Goal: Task Accomplishment & Management: Use online tool/utility

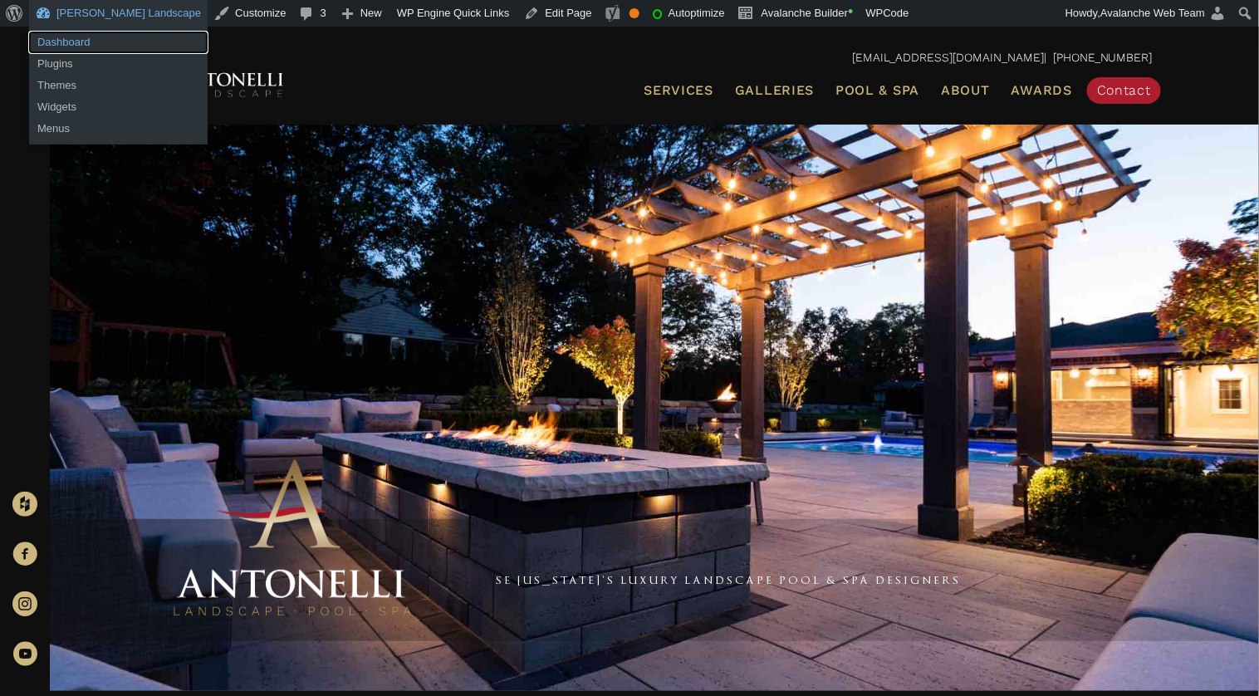
click at [96, 37] on link "Dashboard" at bounding box center [118, 43] width 179 height 22
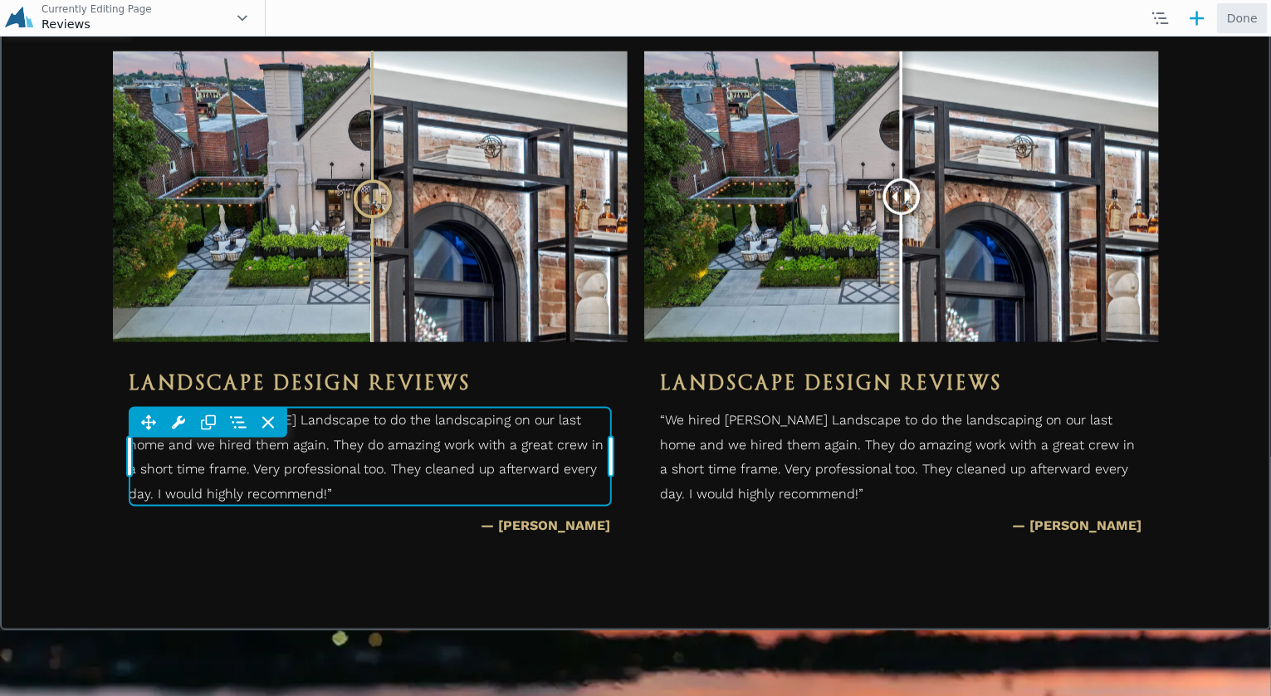
scroll to position [913, 0]
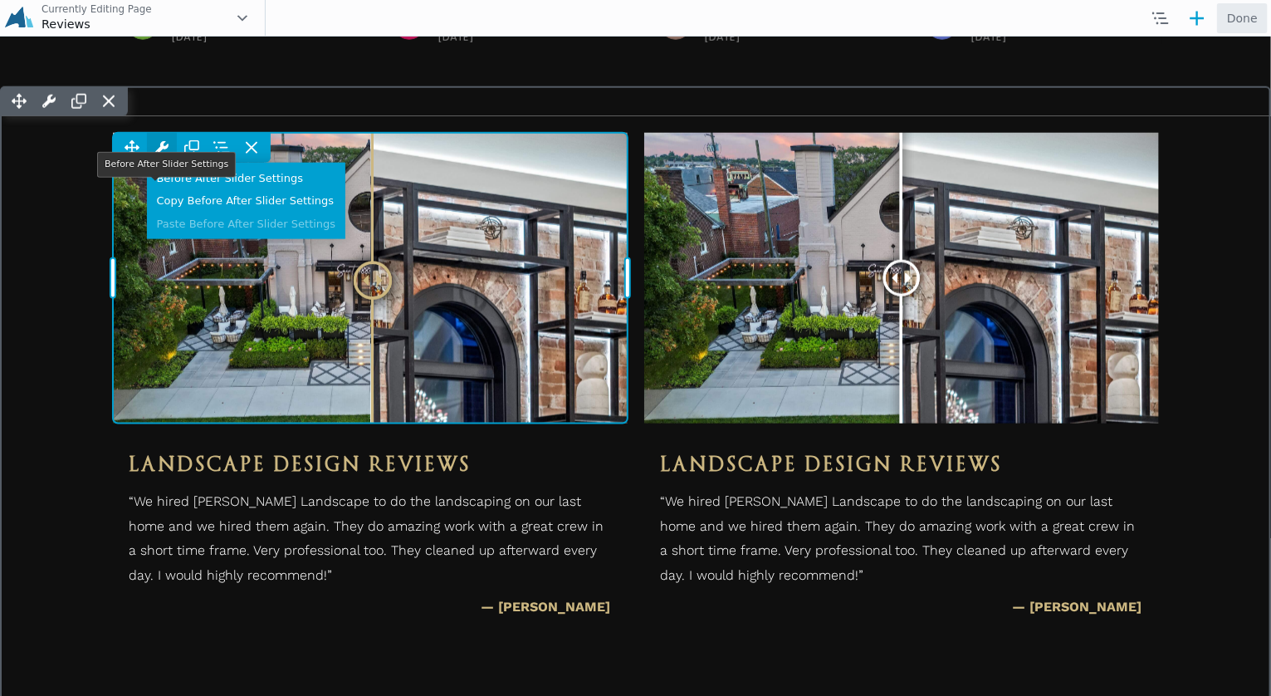
click at [157, 154] on icon at bounding box center [161, 146] width 13 height 13
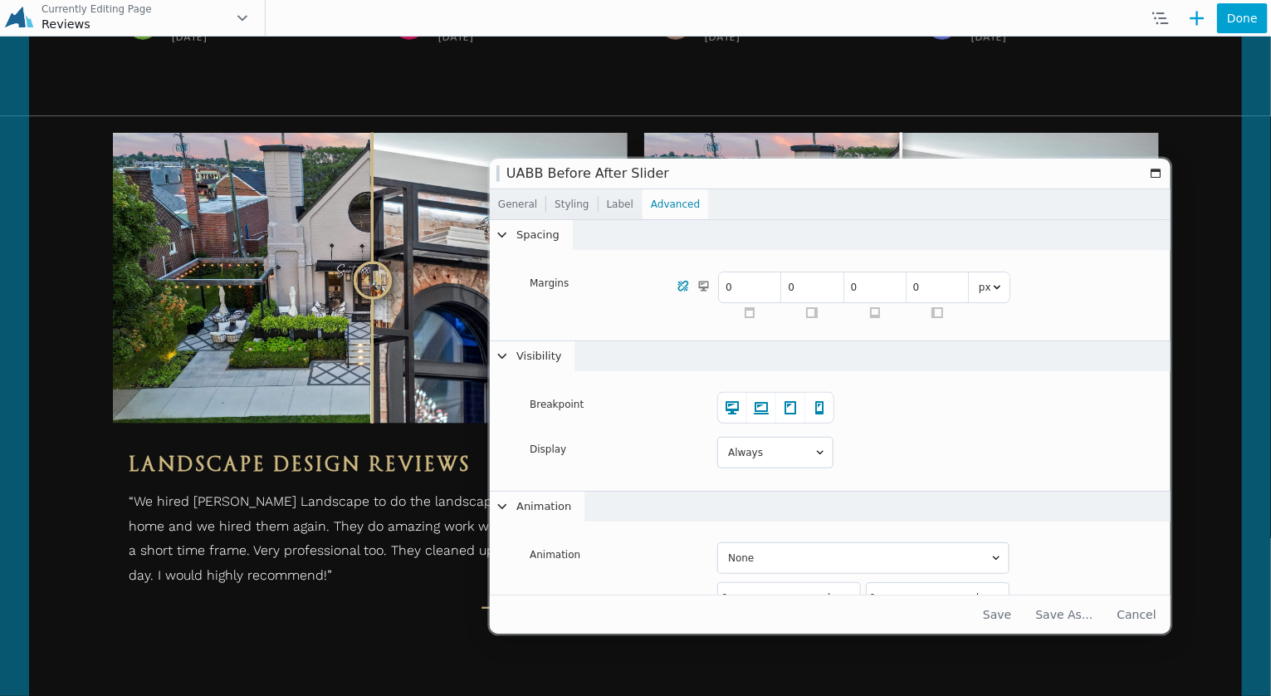
drag, startPoint x: 952, startPoint y: 223, endPoint x: 722, endPoint y: 179, distance: 233.5
click at [722, 179] on h1 "Before After Slider" at bounding box center [825, 174] width 636 height 12
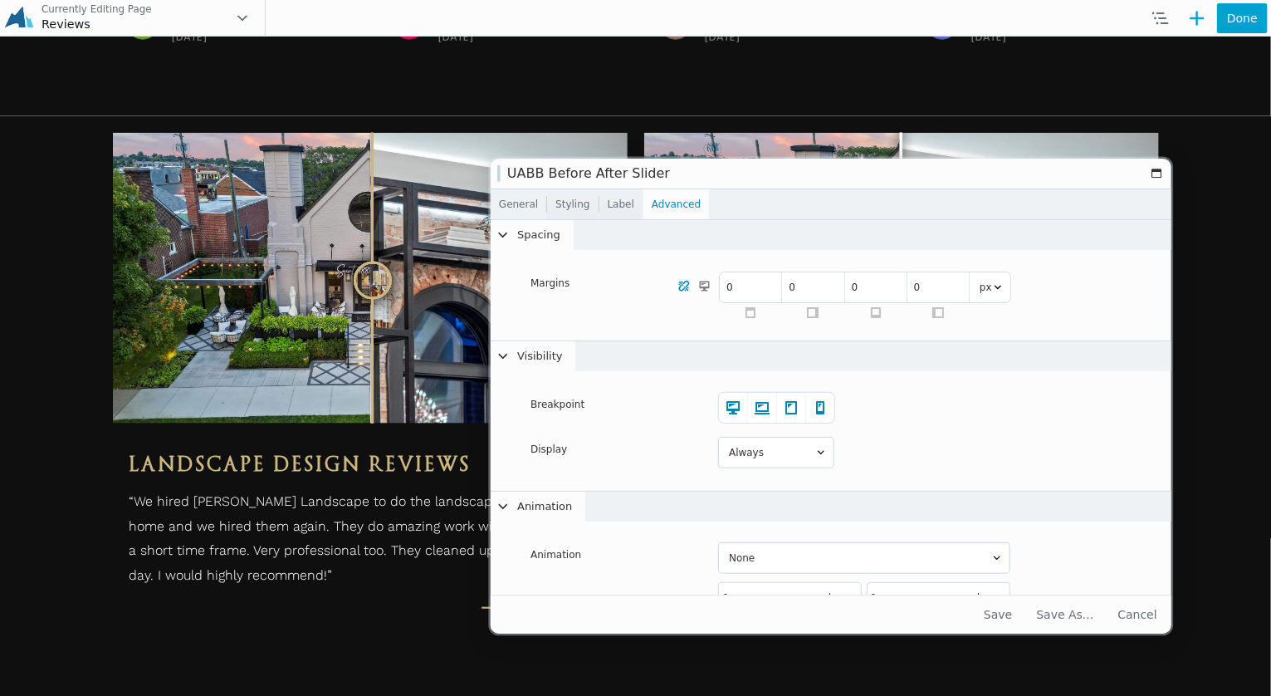
click at [531, 208] on link "General" at bounding box center [519, 204] width 56 height 30
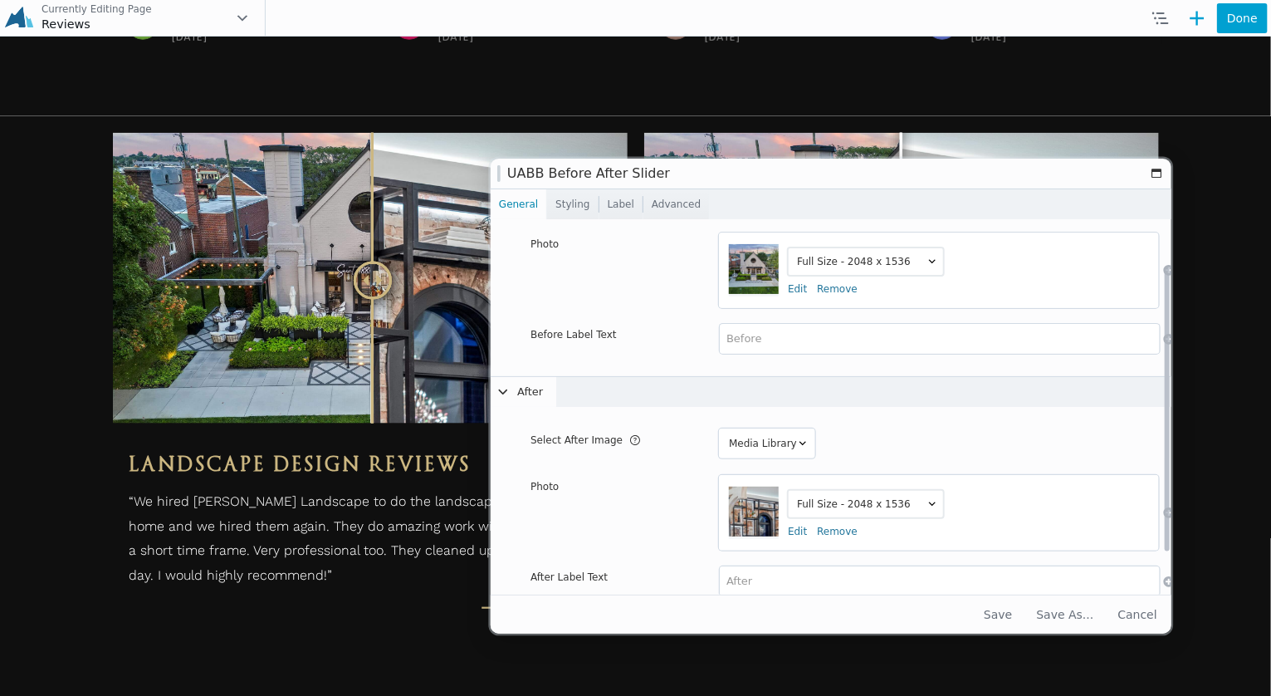
scroll to position [103, 0]
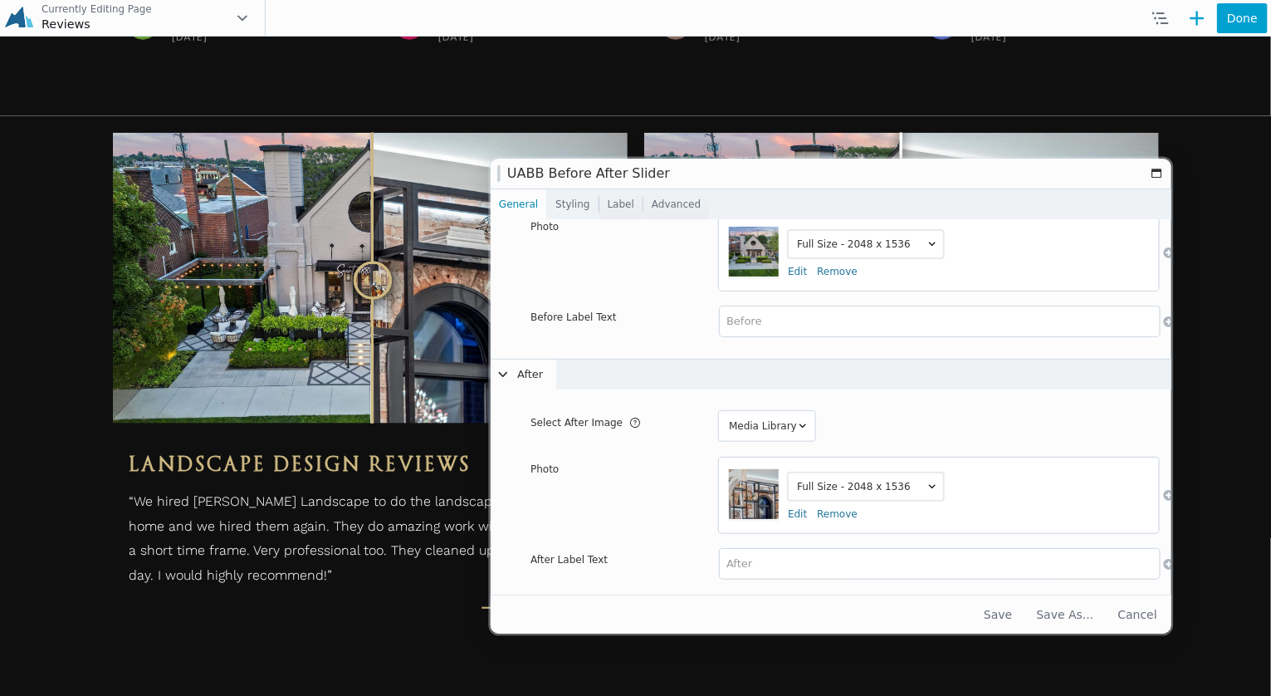
click at [555, 207] on link "Styling" at bounding box center [572, 204] width 51 height 30
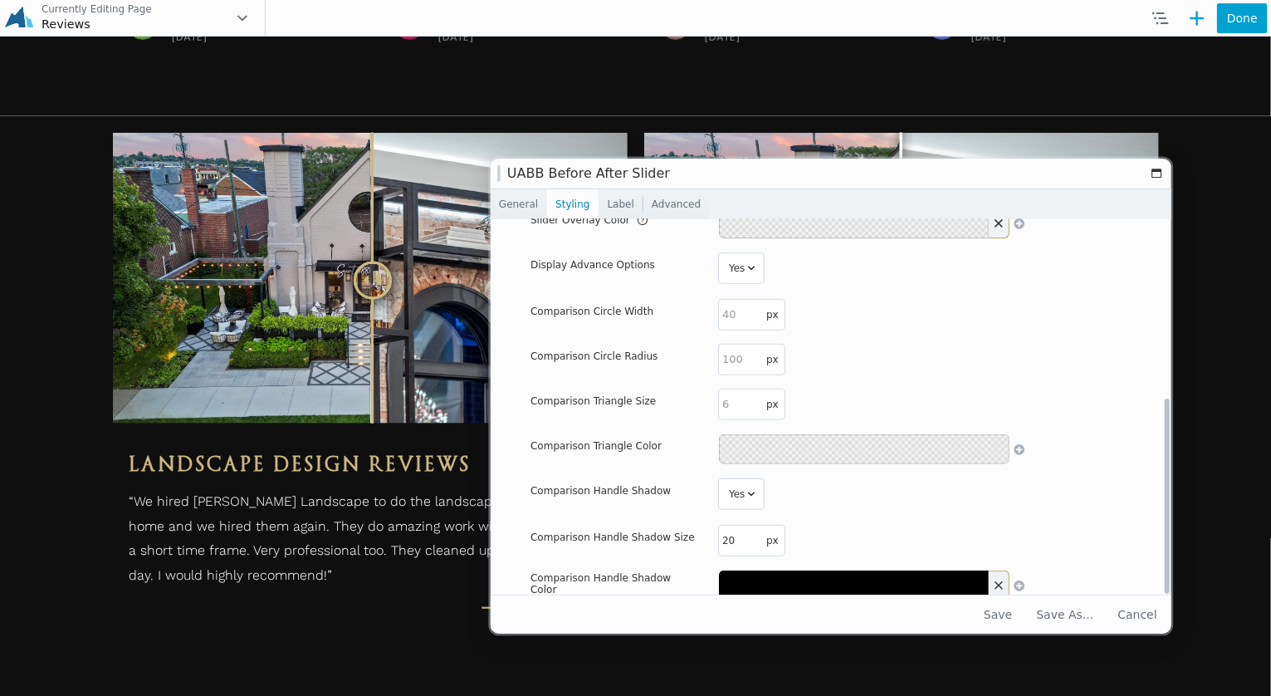
scroll to position [329, 0]
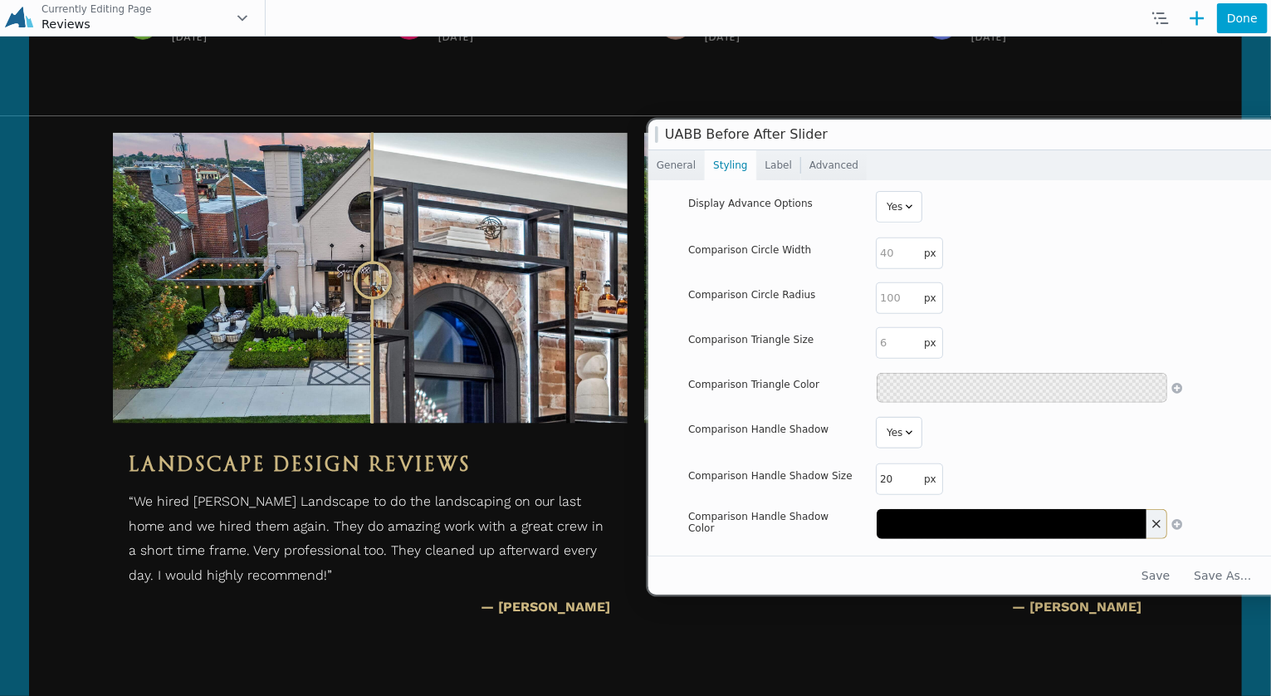
drag, startPoint x: 835, startPoint y: 179, endPoint x: 1026, endPoint y: 236, distance: 200.2
click at [1019, 131] on h1 "Before After Slider" at bounding box center [983, 135] width 636 height 12
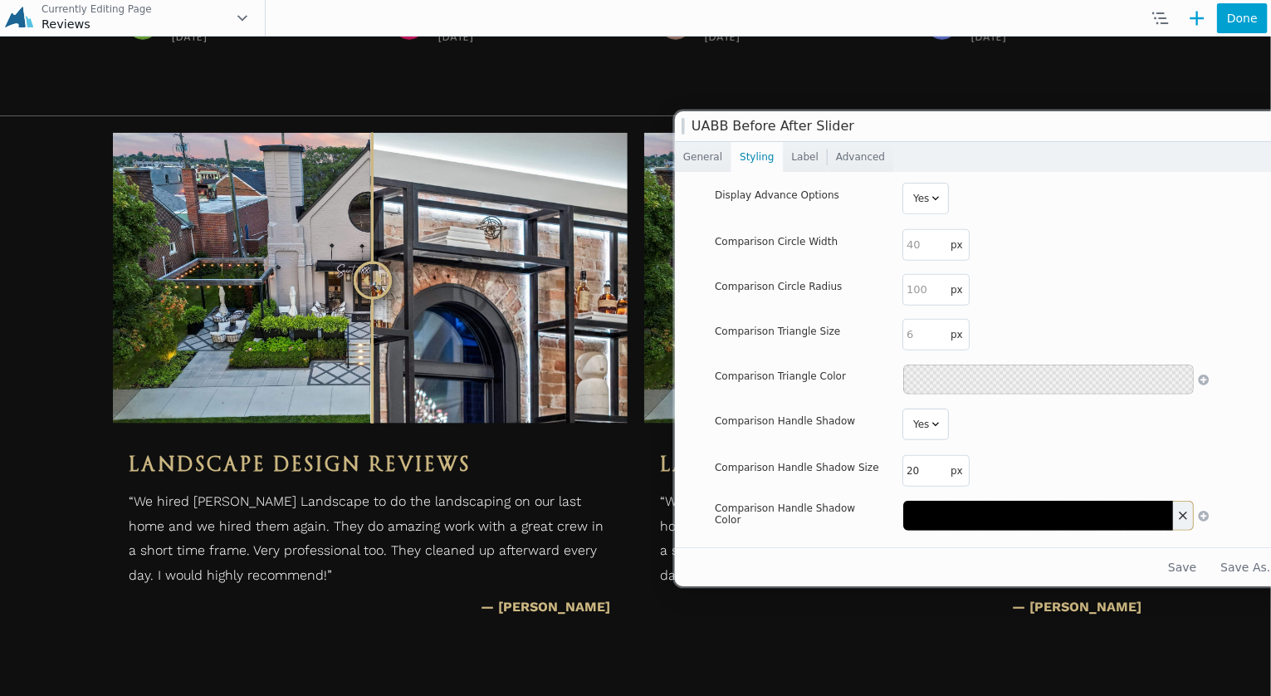
click at [1056, 504] on button at bounding box center [1038, 516] width 270 height 30
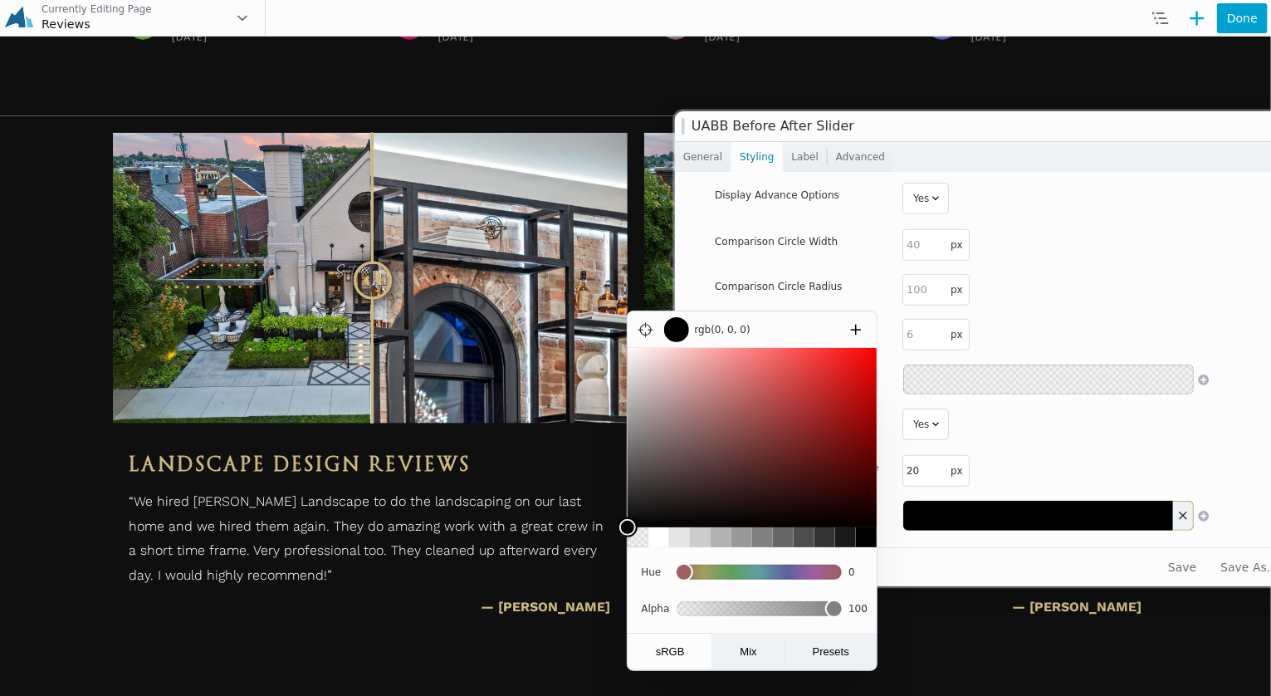
type input "0.95"
type input "rgba(0, 0, 0, 0.95)"
type input "0.89"
type input "rgba(0, 0, 0, 0.89)"
type input "0.8"
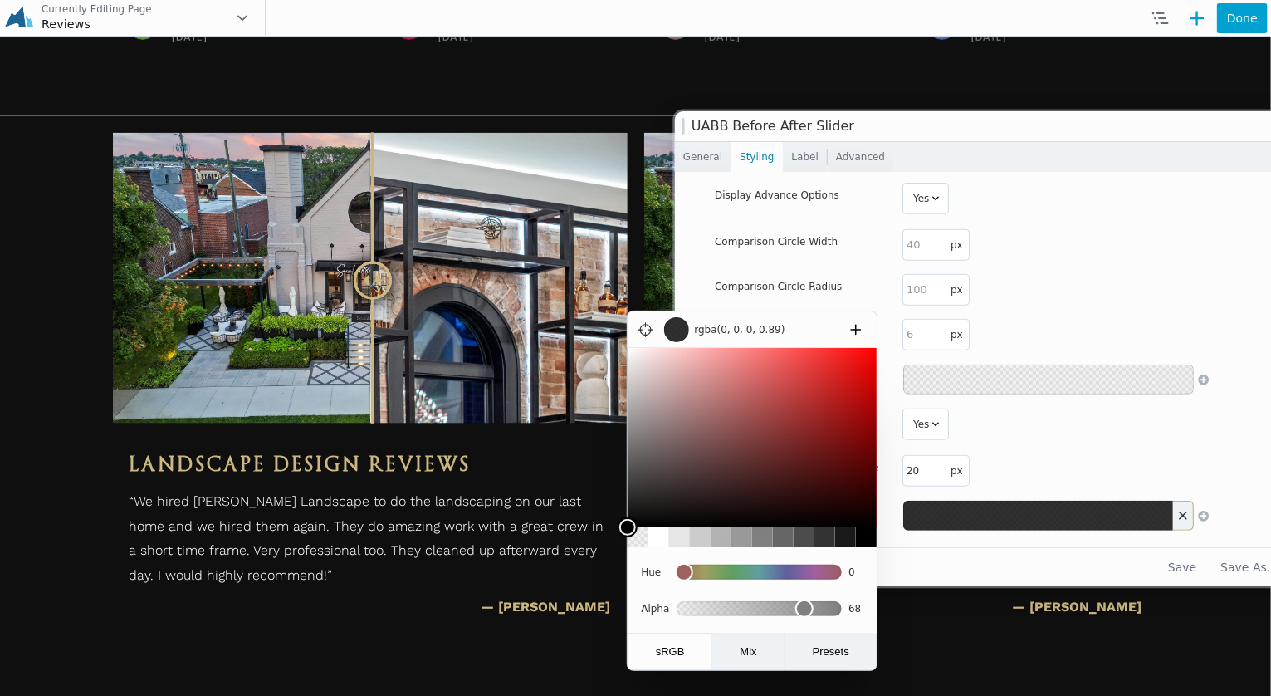
type input "rgba(0, 0, 0, 0.8)"
type input "0.68"
type input "rgba(0, 0, 0, 0.68)"
type input "0.56"
type input "rgba(0, 0, 0, 0.56)"
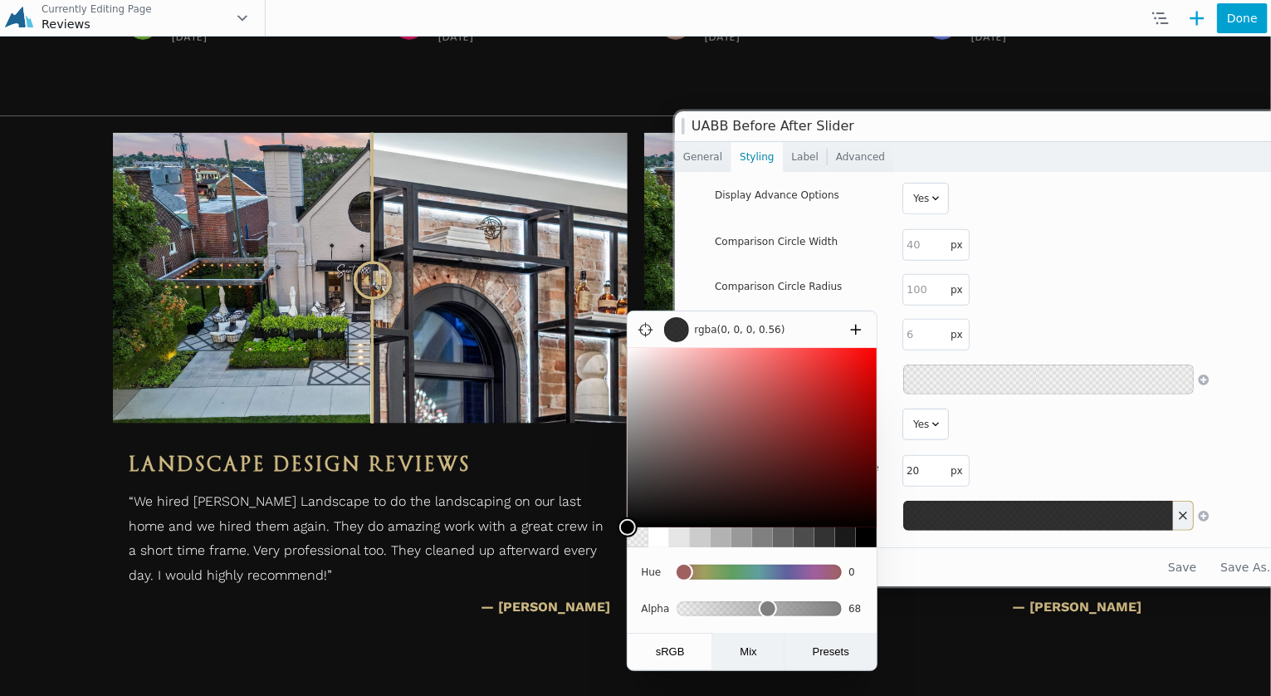
type input "0.46"
type input "rgba(0, 0, 0, 0.46)"
type input "0.38"
type input "rgba(0, 0, 0, 0.38)"
type input "0.33"
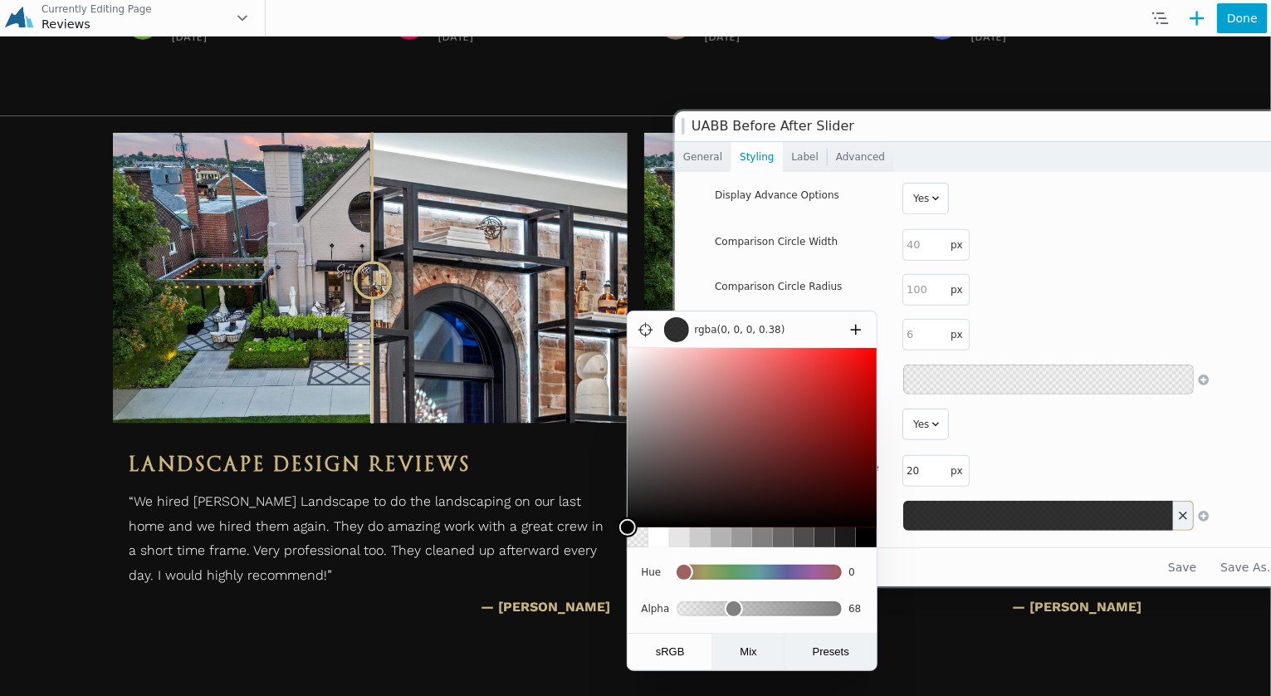
type input "rgba(0, 0, 0, 0.33)"
type input "0.31"
type input "rgba(0, 0, 0, 0.31)"
type input "0.3"
type input "rgba(0, 0, 0, 0.3)"
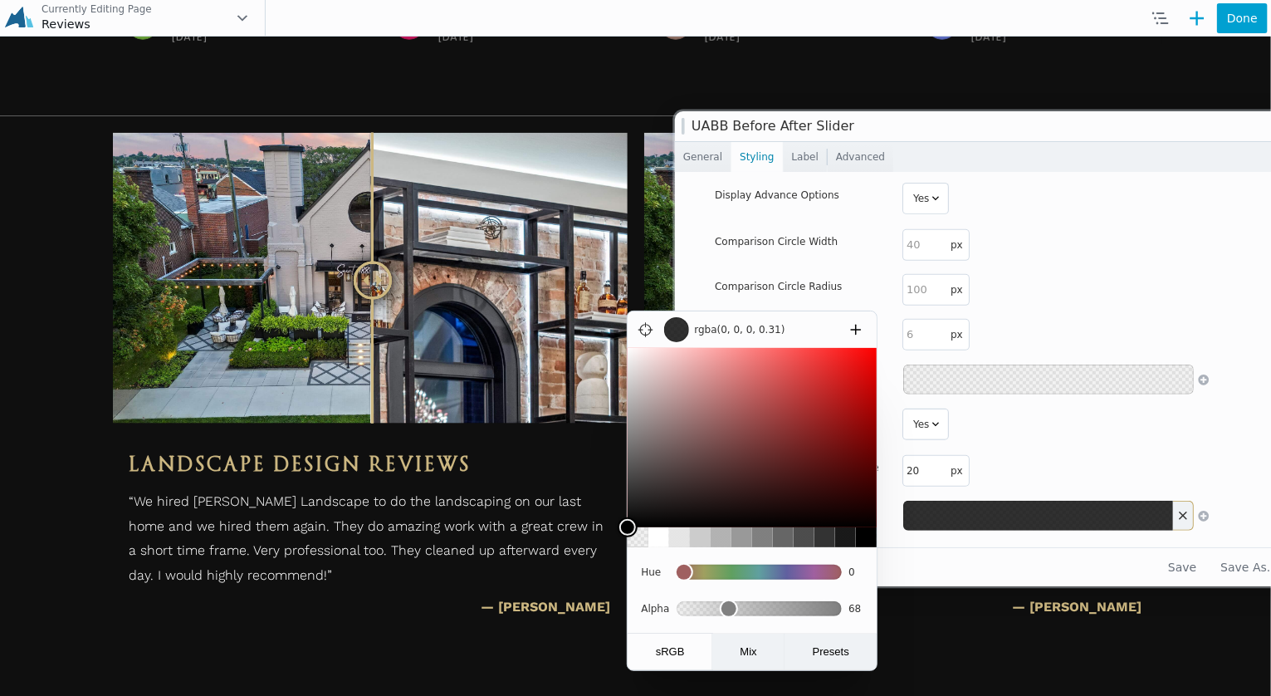
type input "0.29"
type input "rgba(0, 0, 0, 0.29)"
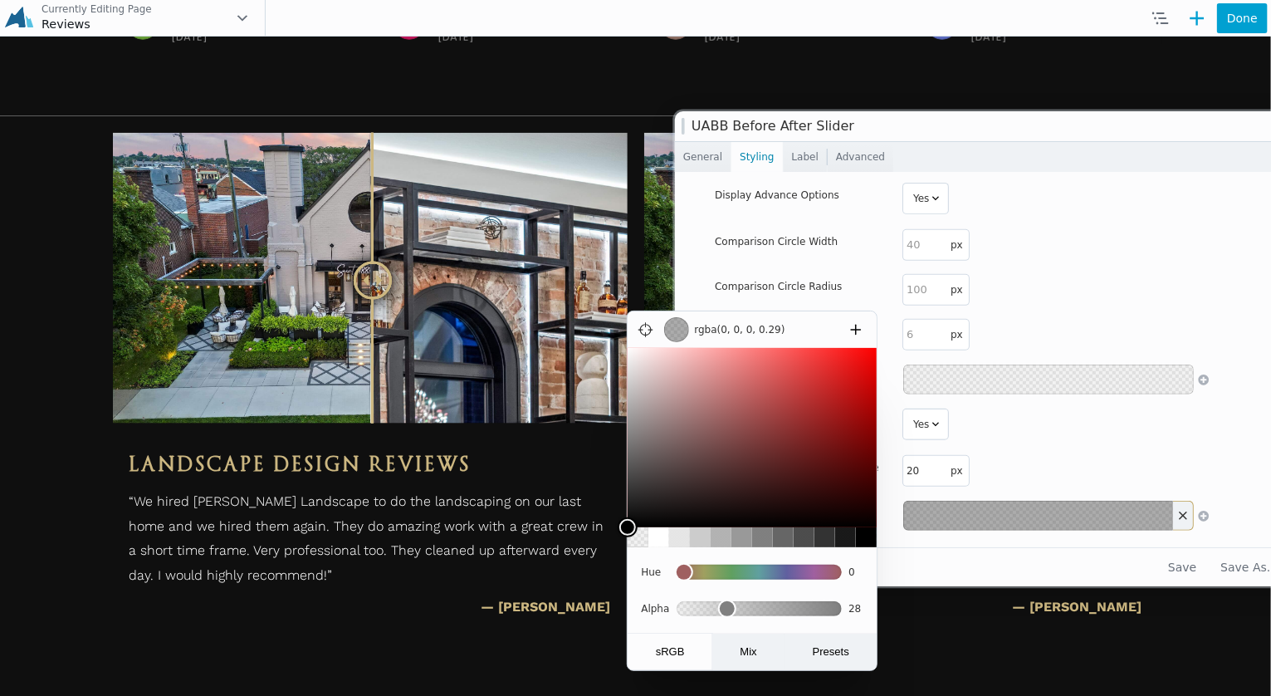
type input "0.28"
type input "rgba(0, 0, 0, 0.28)"
type input "0.29"
type input "rgba(0, 0, 0, 0.29)"
type input "0.3"
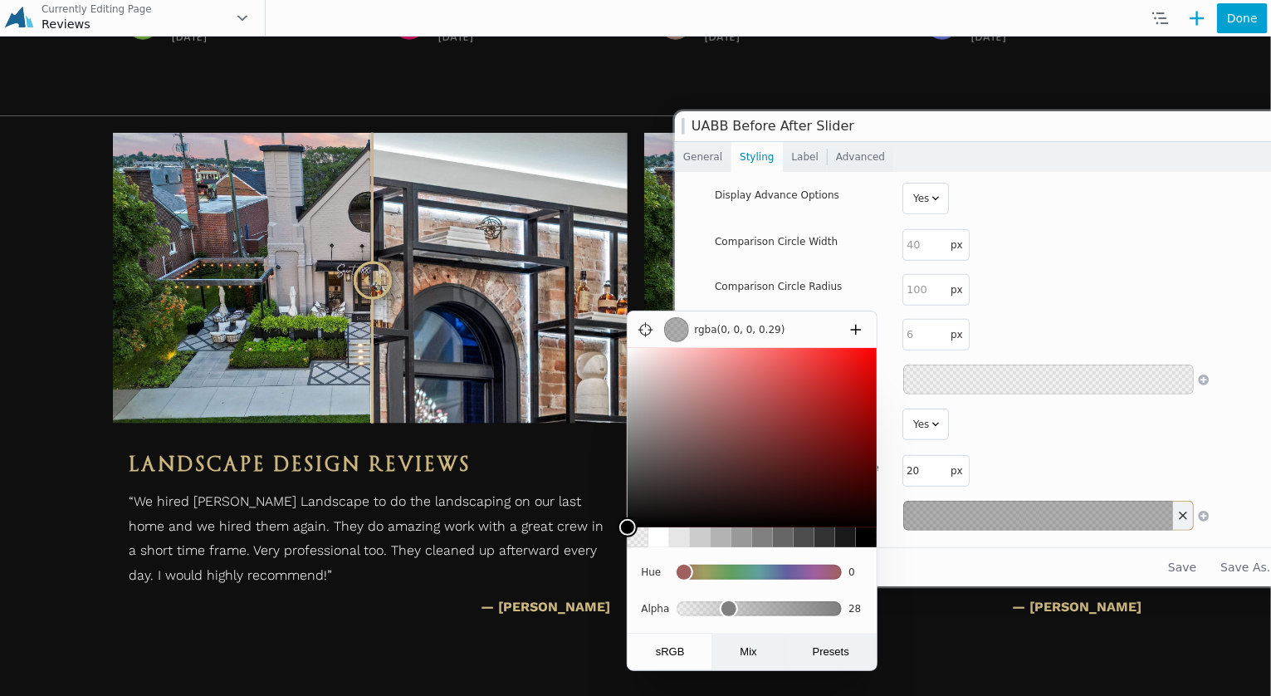
type input "rgba(0, 0, 0, 0.3)"
type input "0.31"
type input "rgba(0, 0, 0, 0.31)"
type input "0.32"
type input "rgba(0, 0, 0, 0.32)"
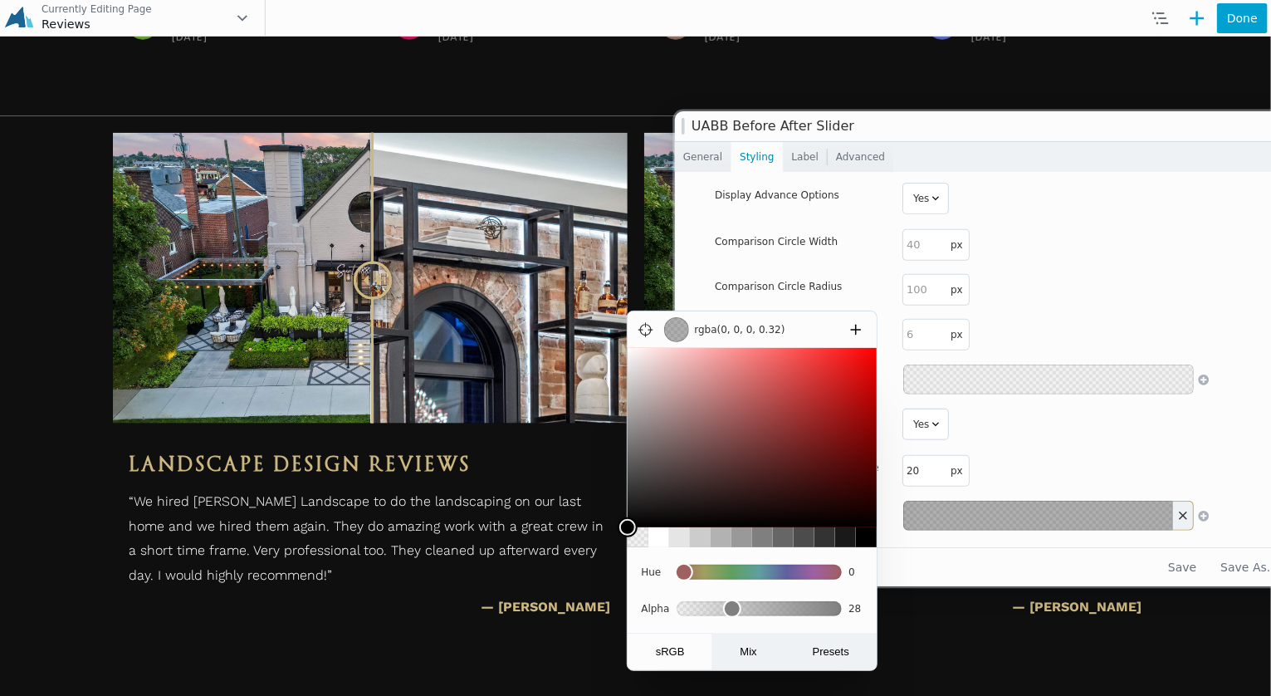
type input "0.33"
type input "rgba(0, 0, 0, 0.33)"
type input "0.34"
type input "rgba(0, 0, 0, 0.34)"
drag, startPoint x: 788, startPoint y: 612, endPoint x: 734, endPoint y: 612, distance: 54.0
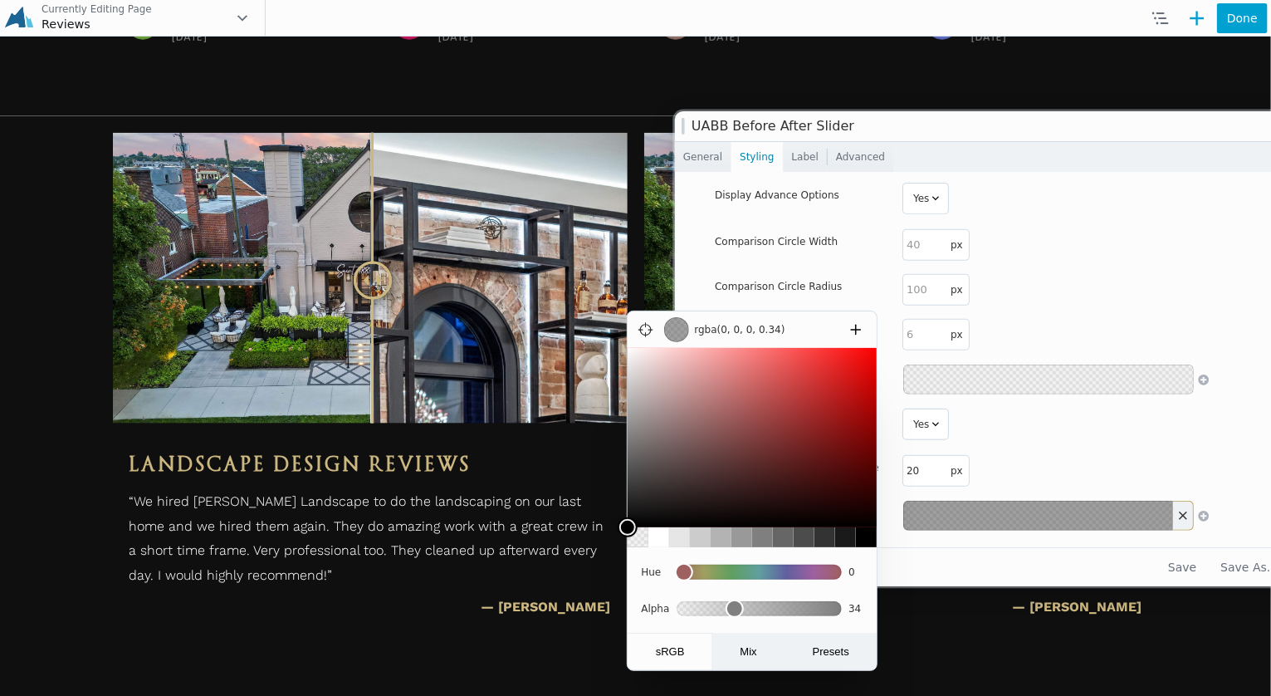
click at [734, 612] on input "range" at bounding box center [760, 609] width 166 height 30
type input "0.35"
type input "rgba(0, 0, 0, 0.35)"
type input "0.36"
type input "rgba(0, 0, 0, 0.36)"
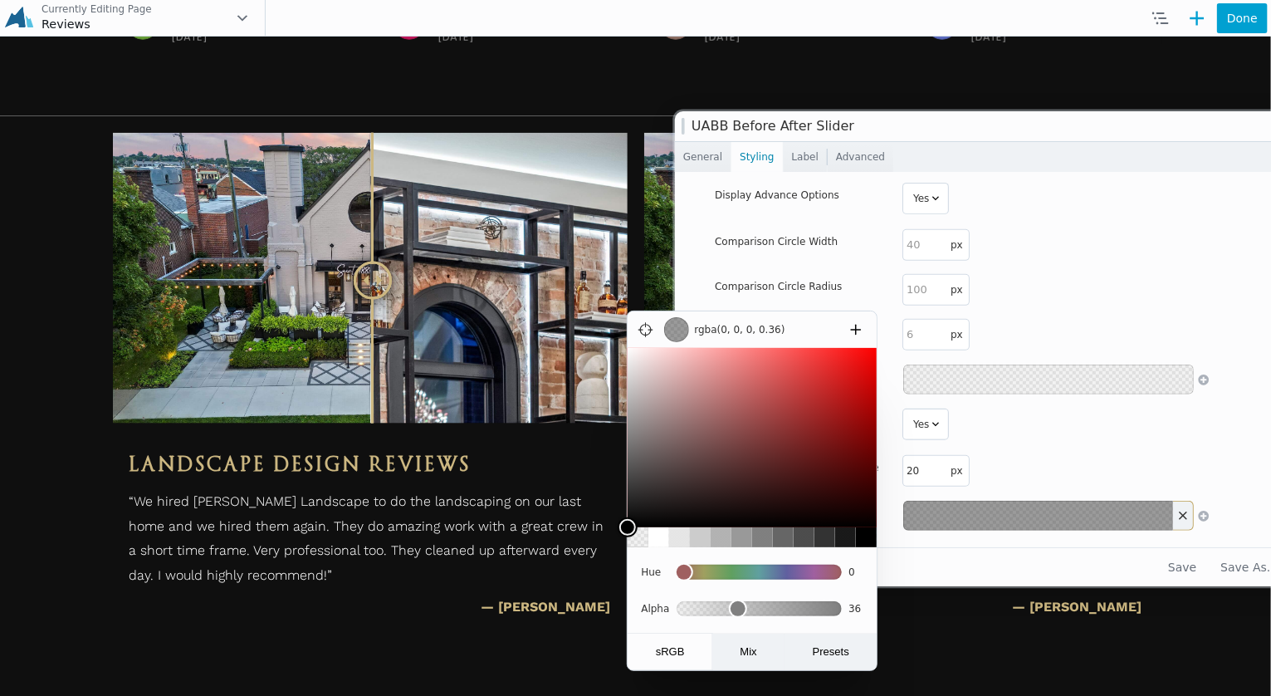
type input "0.37"
type input "rgba(0, 0, 0, 0.37)"
type input "0.38"
type input "rgba(0, 0, 0, 0.38)"
type input "0.39"
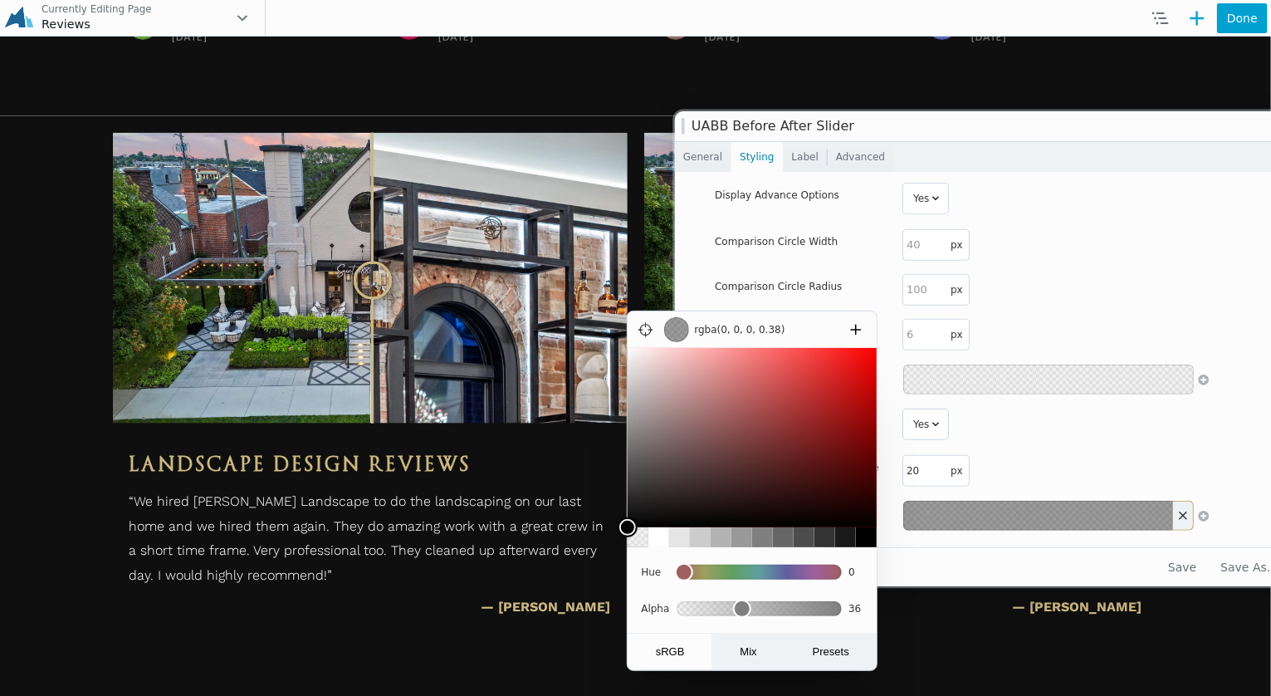
type input "rgba(0, 0, 0, 0.39)"
type input "0.41"
type input "rgba(0, 0, 0, 0.41)"
type input "0.42"
type input "rgba(0, 0, 0, 0.42)"
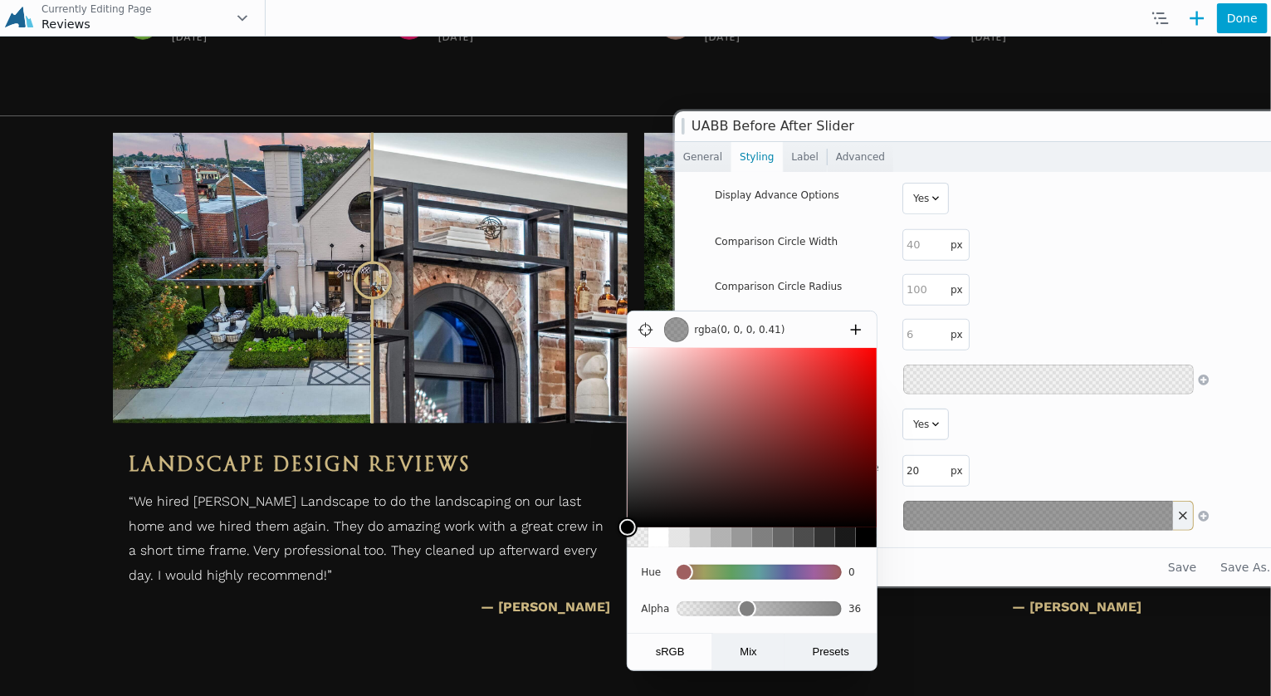
type input "0.44"
type input "rgba(0, 0, 0, 0.45)"
type input "0.46"
type input "rgba(0, 0, 0, 0.46)"
type input "0.47"
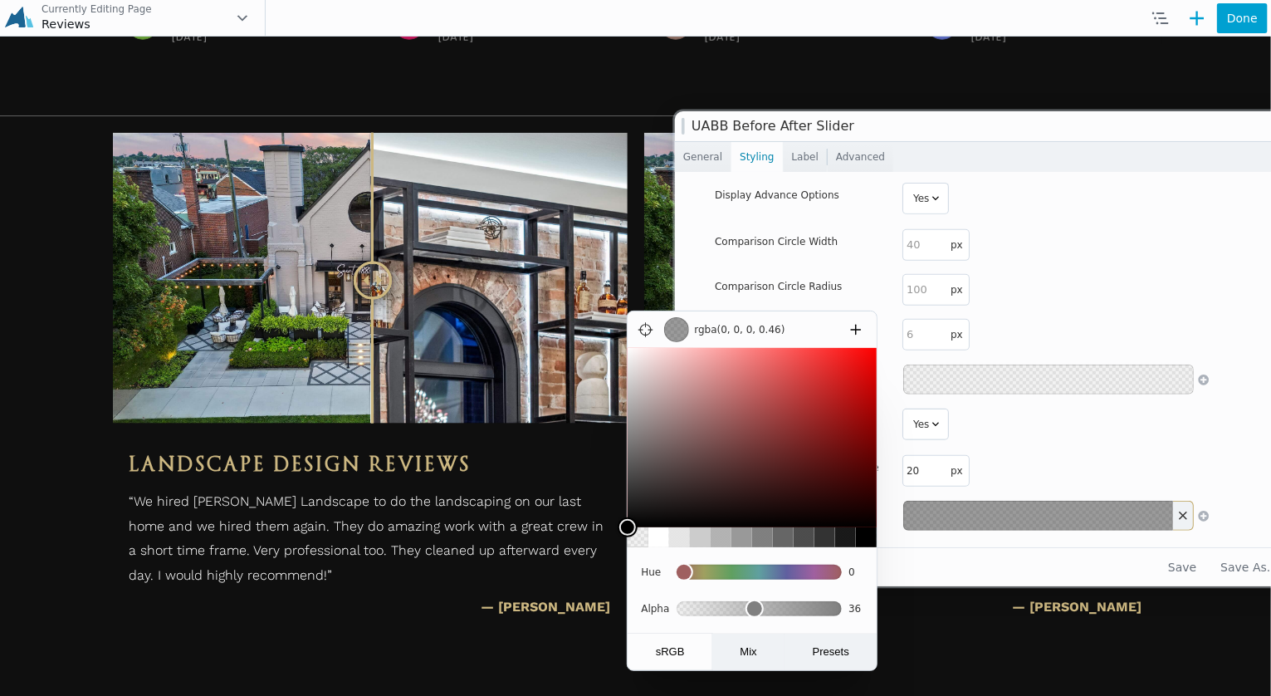
type input "rgba(0, 0, 0, 0.47)"
type input "0.48"
type input "rgba(0, 0, 0, 0.48)"
type input "0.49"
type input "rgba(0, 0, 0, 0.49)"
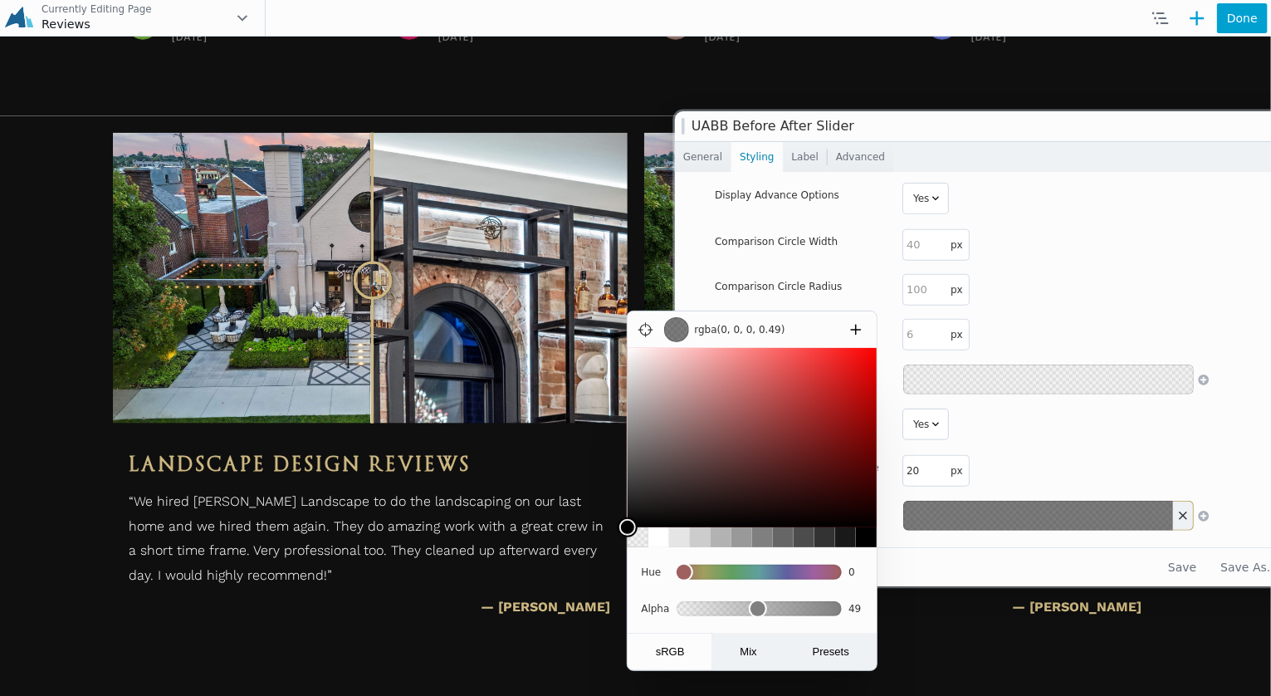
type input "0.5"
type input "rgba(0, 0, 0, 0.5)"
type input "0.51"
type input "rgba(0, 0, 0, 0.51)"
drag, startPoint x: 735, startPoint y: 613, endPoint x: 761, endPoint y: 614, distance: 26.6
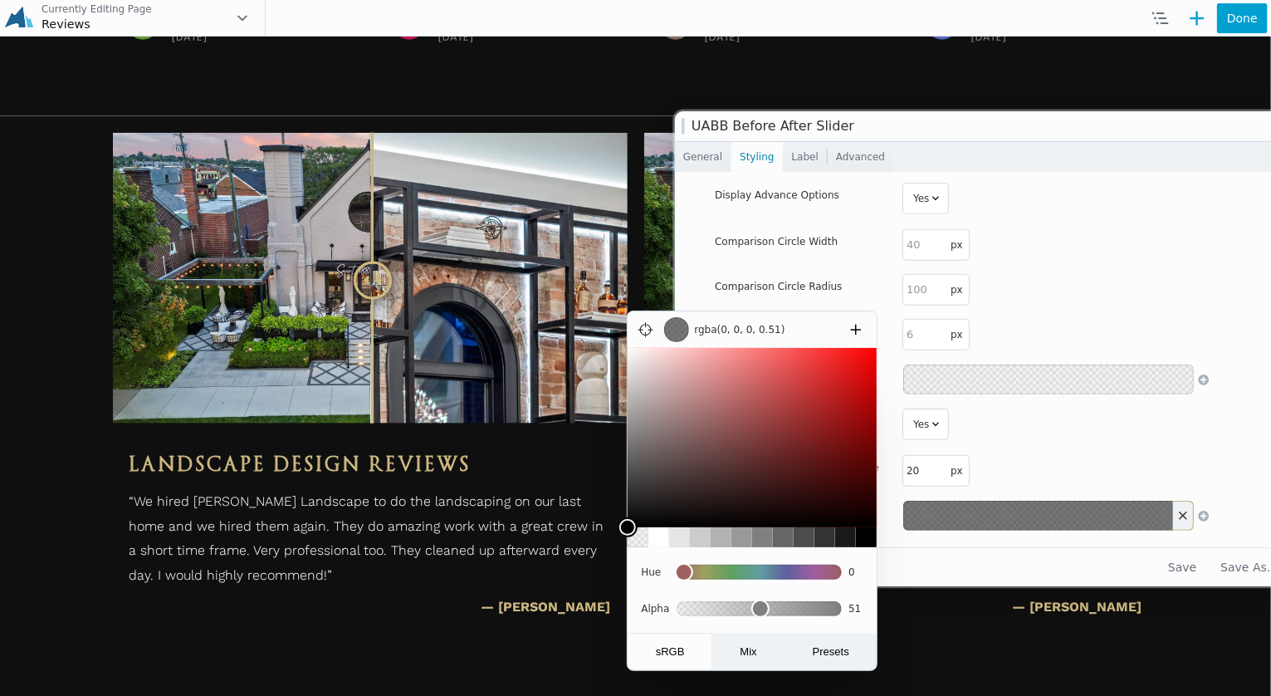
click at [761, 614] on input "range" at bounding box center [760, 609] width 166 height 30
type input "0.5"
type input "rgba(0, 0, 0, 0.5)"
type input "0.5"
click at [759, 612] on input "range" at bounding box center [760, 609] width 166 height 30
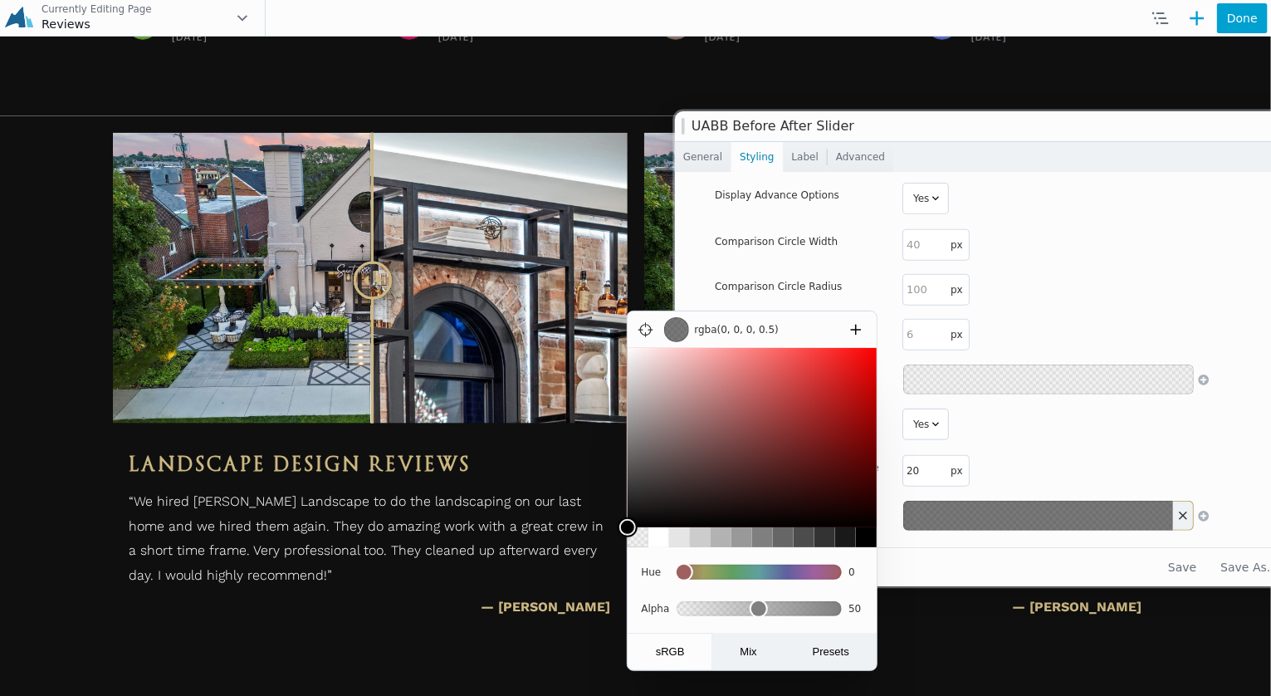
drag, startPoint x: 1165, startPoint y: 453, endPoint x: 1211, endPoint y: 535, distance: 94.0
click at [878, 453] on dialog "rgba(0, 0, 0, 0.5) 100 90 80 70 60 50 40 30 20 10 0 Hue 0 Alpha 50 sRGB Mix Pre…" at bounding box center [752, 491] width 251 height 360
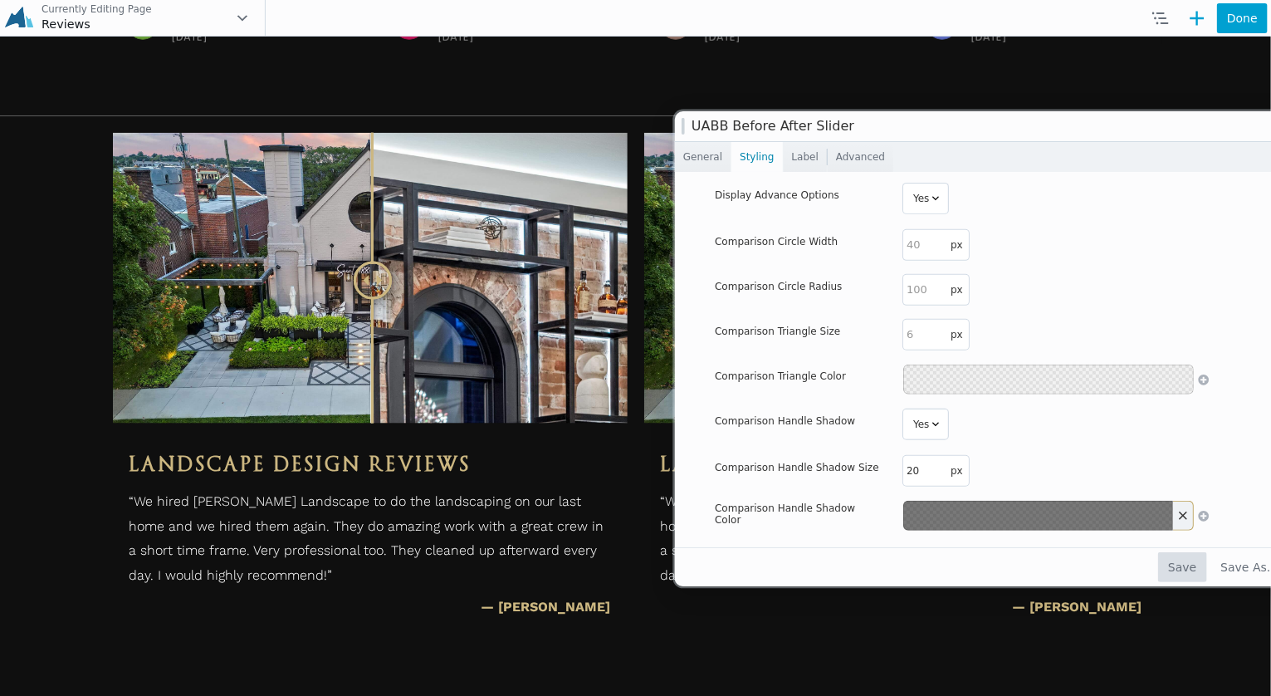
click at [1207, 566] on button "Save" at bounding box center [1182, 567] width 48 height 30
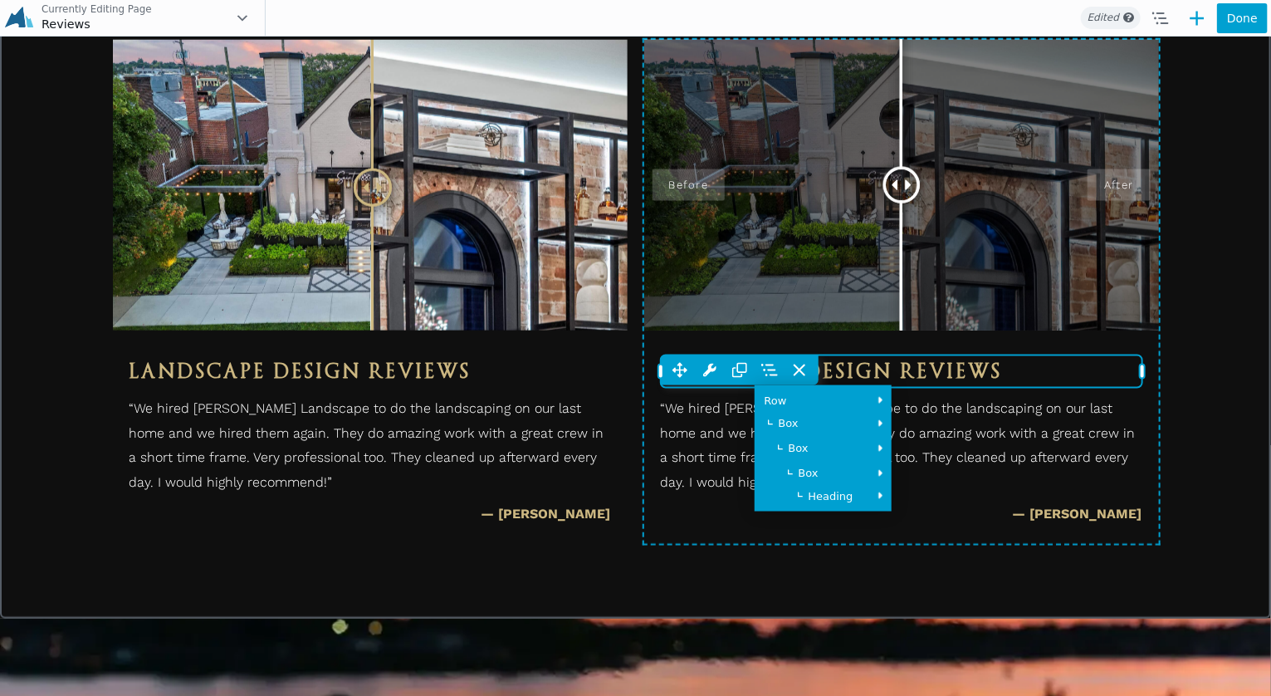
scroll to position [996, 0]
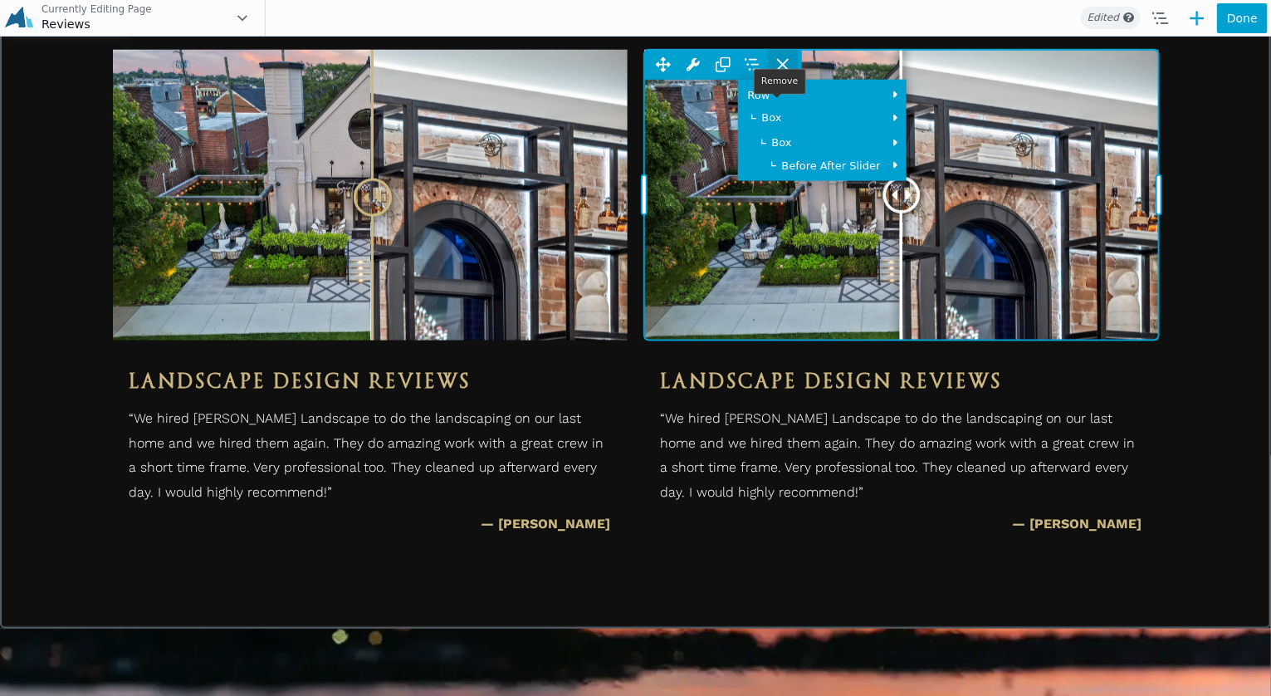
click at [775, 72] on icon at bounding box center [783, 64] width 17 height 17
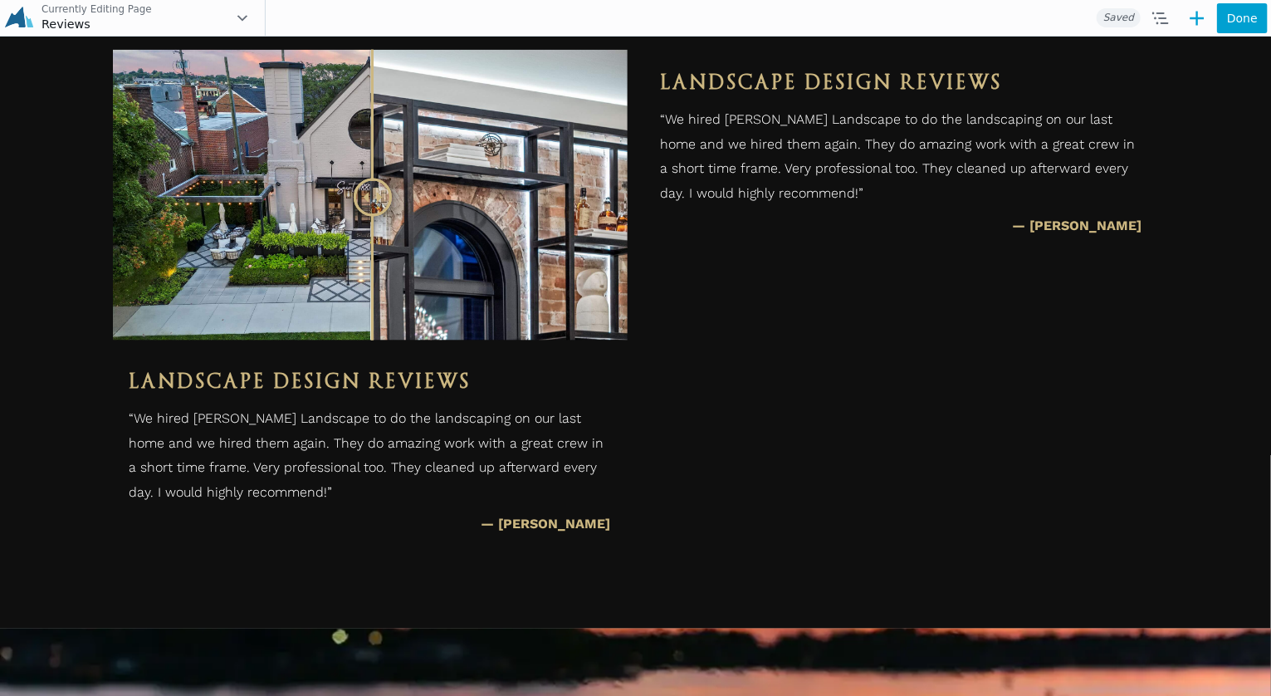
click at [1201, 24] on icon at bounding box center [1198, 19] width 14 height 14
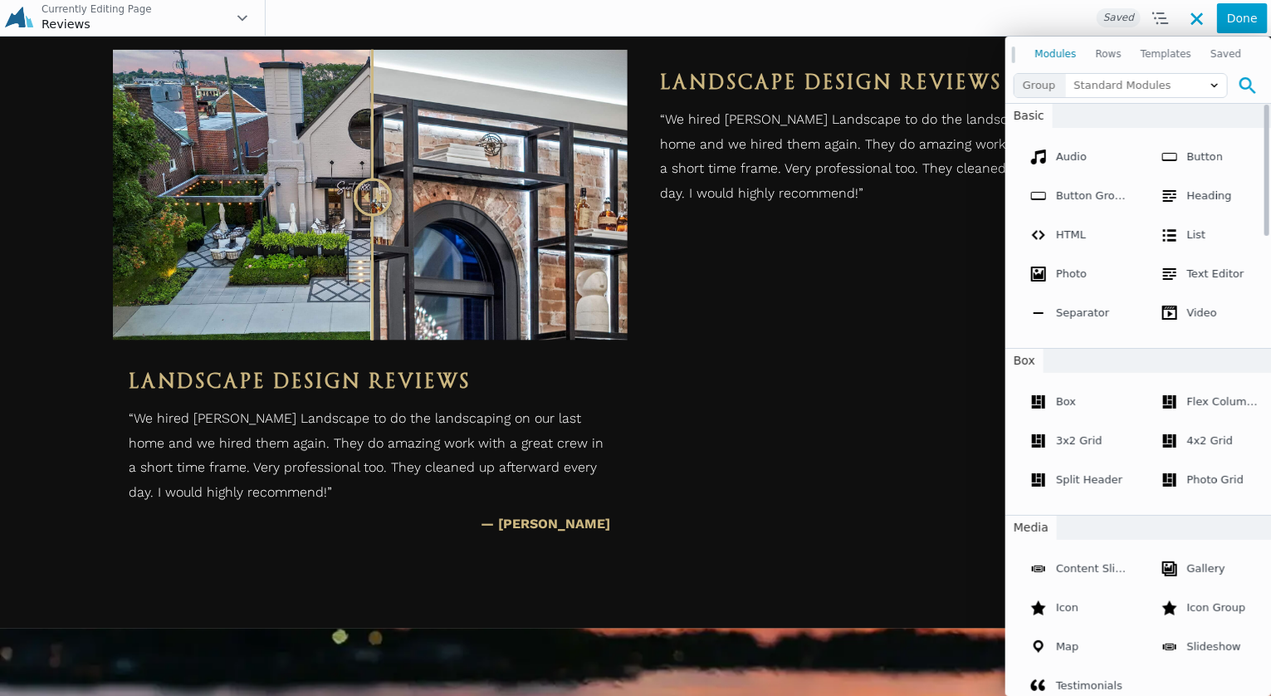
click at [1246, 84] on icon at bounding box center [1248, 85] width 17 height 17
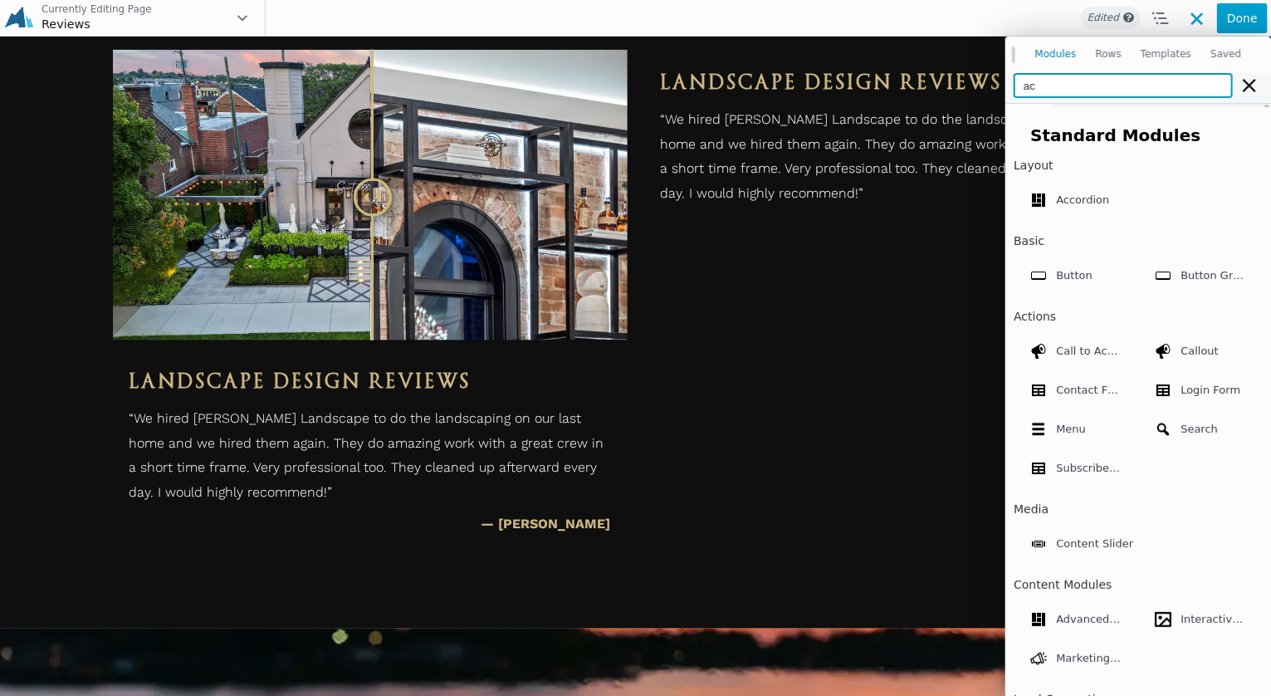
type input "a"
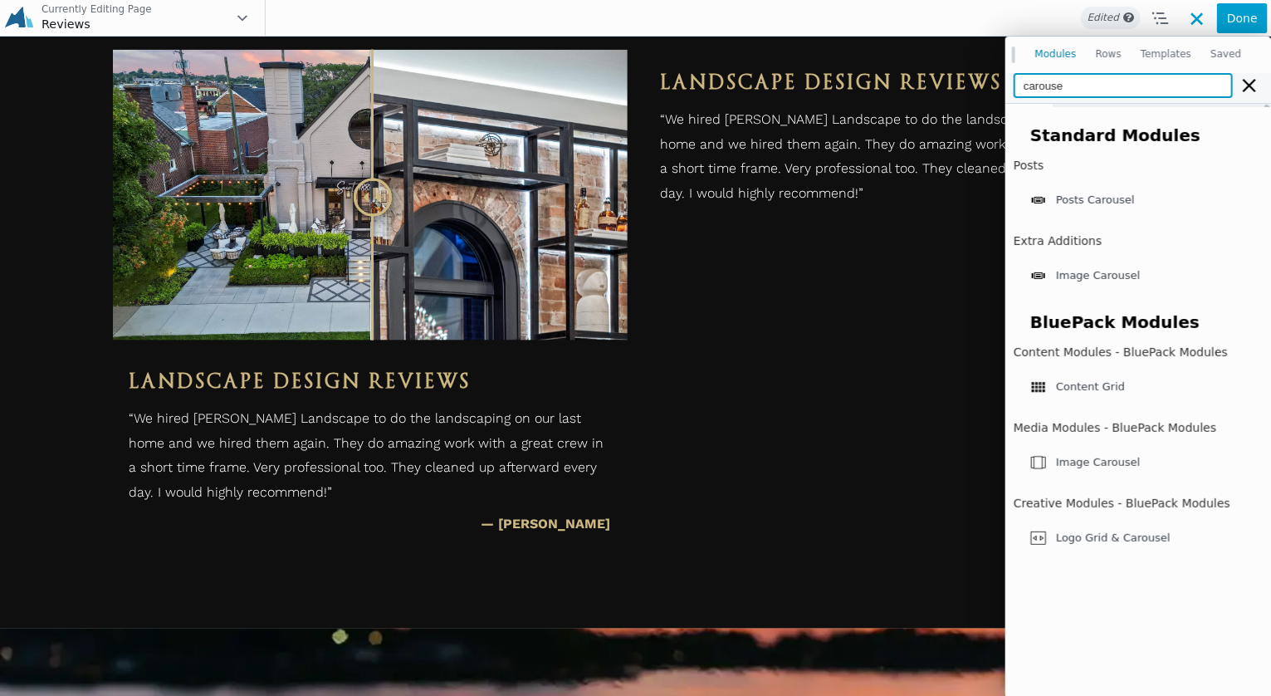
type input "carousel"
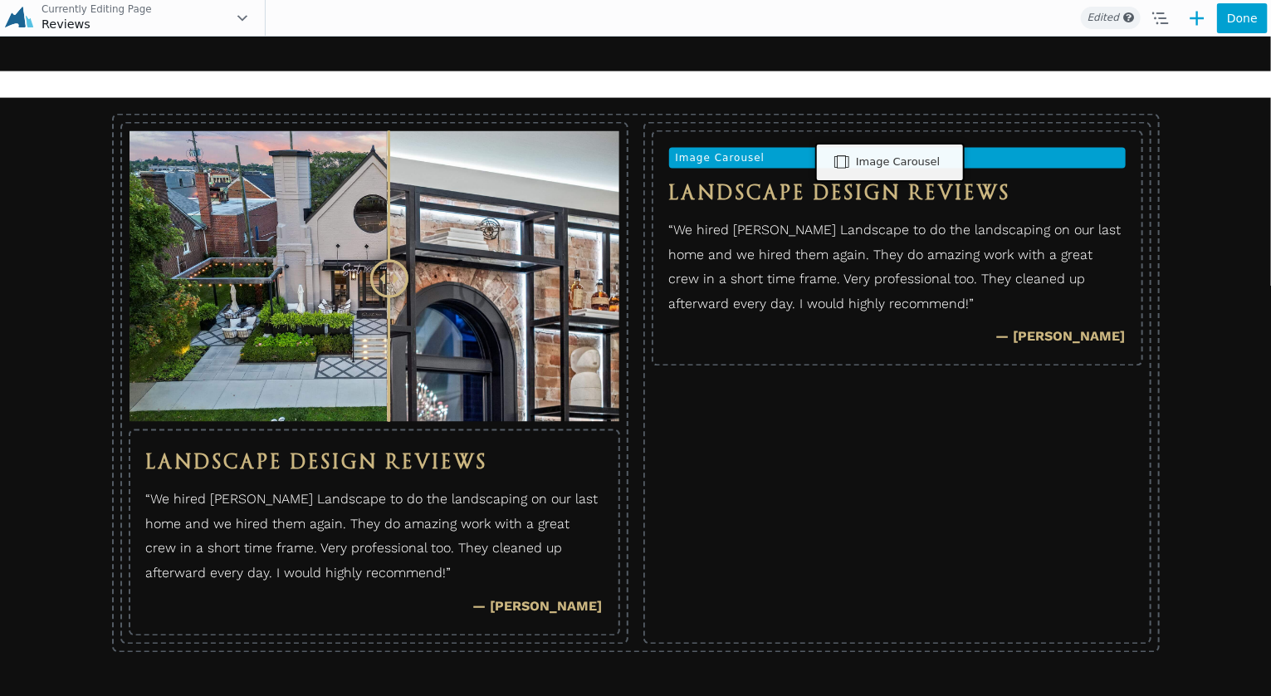
drag, startPoint x: 1070, startPoint y: 507, endPoint x: 886, endPoint y: 159, distance: 394.1
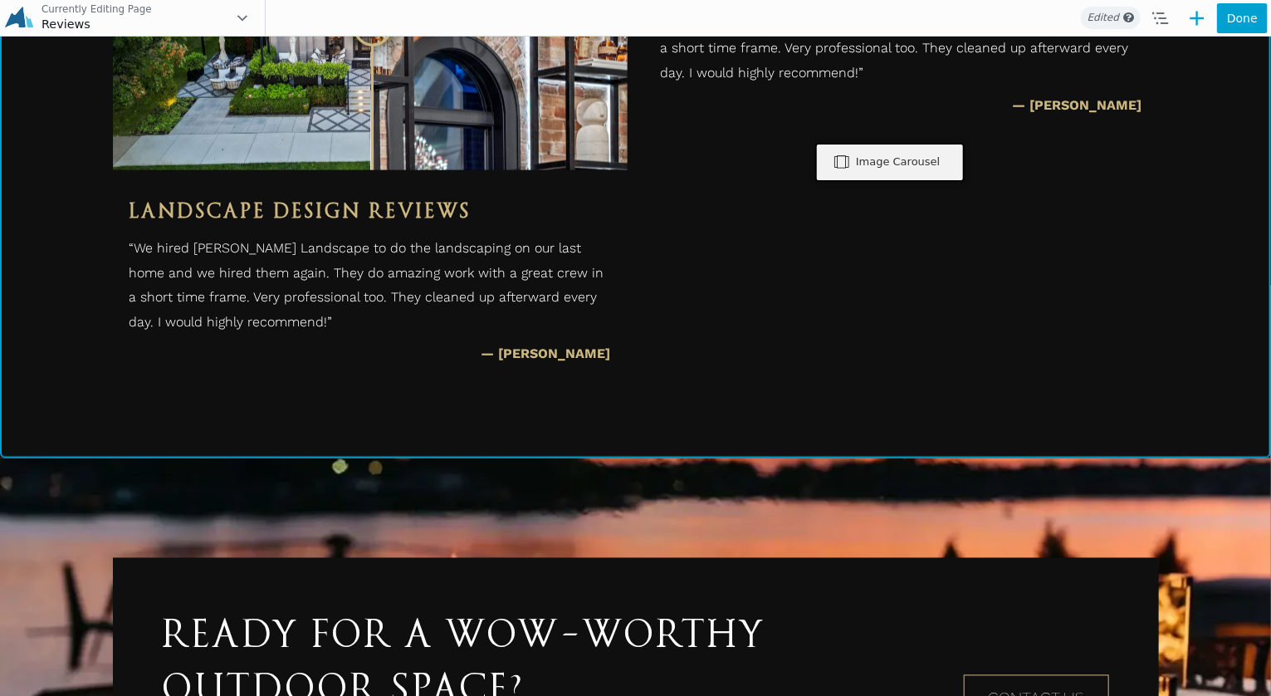
scroll to position [967, 0]
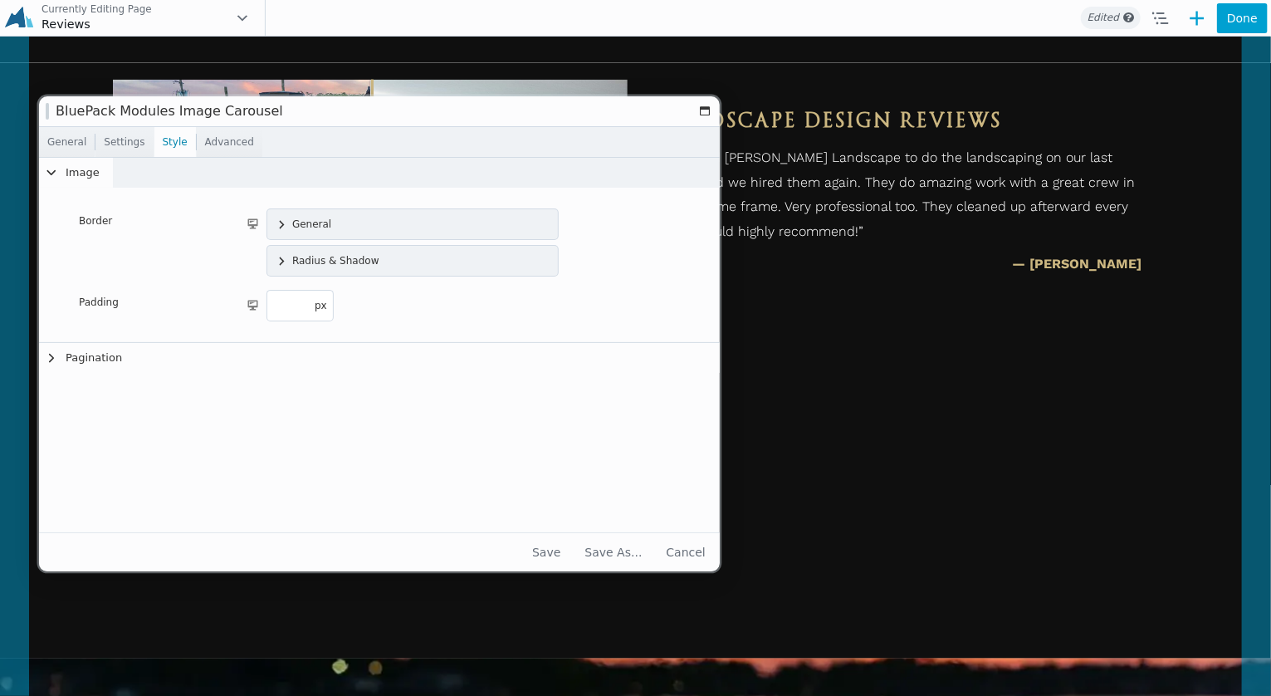
drag, startPoint x: 656, startPoint y: 151, endPoint x: 279, endPoint y: 115, distance: 378.7
click at [279, 115] on h1 "Image Carousel" at bounding box center [374, 111] width 636 height 12
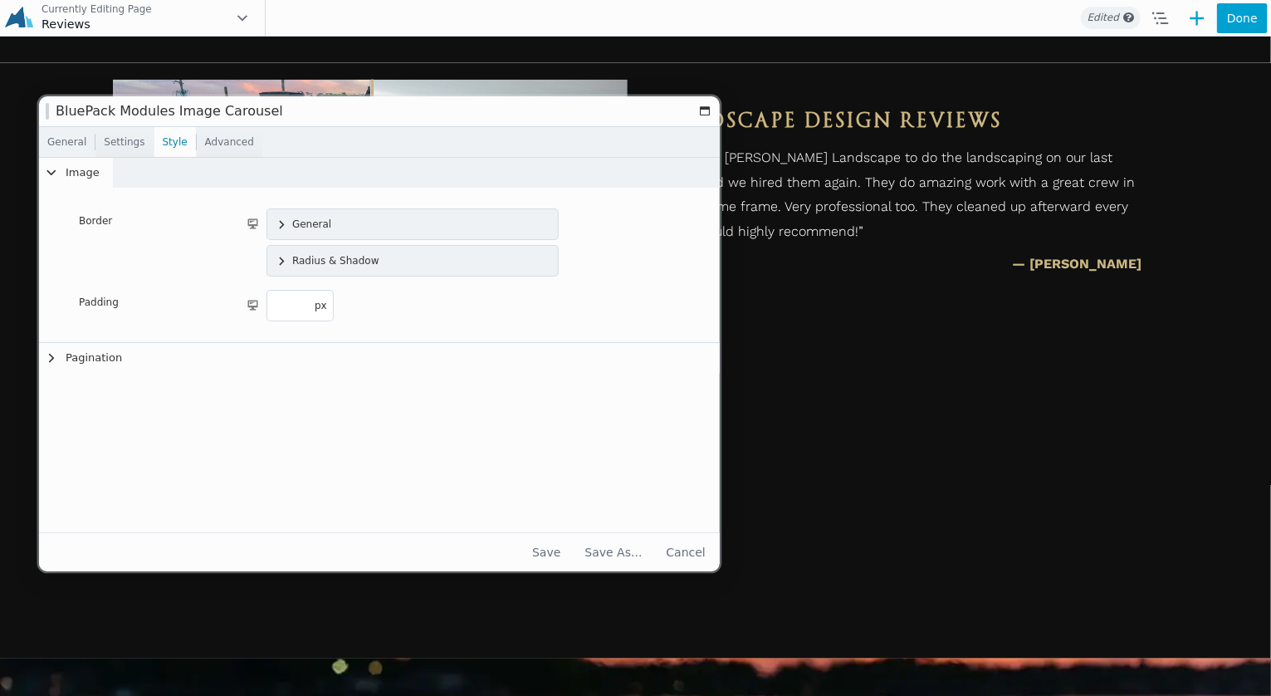
click at [81, 142] on link "General" at bounding box center [67, 142] width 56 height 30
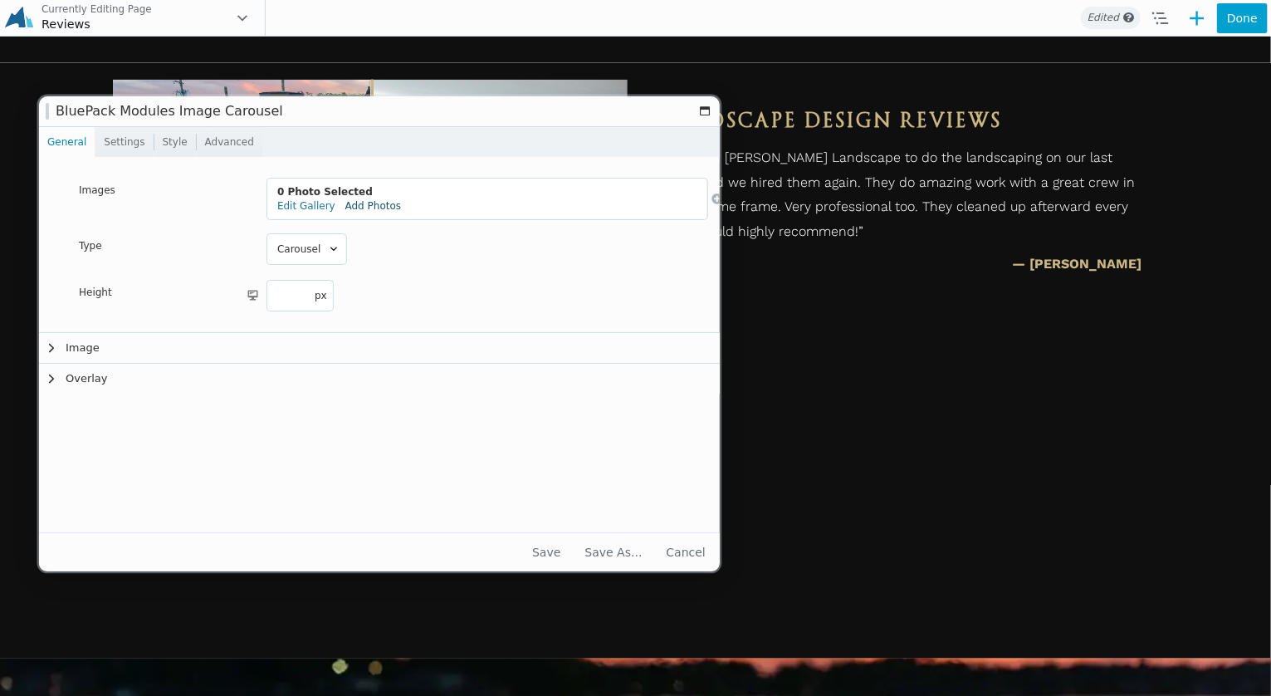
click at [363, 208] on link "Add Photos" at bounding box center [373, 206] width 56 height 12
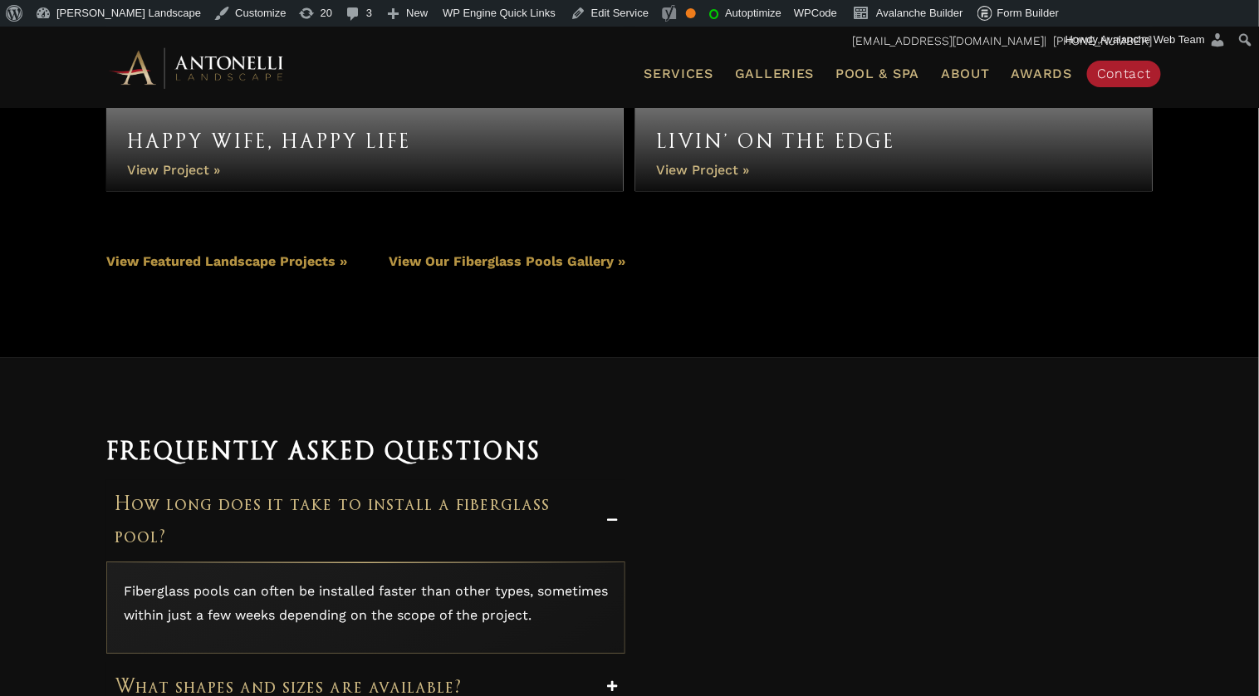
scroll to position [6394, 0]
